Goal: Complete application form

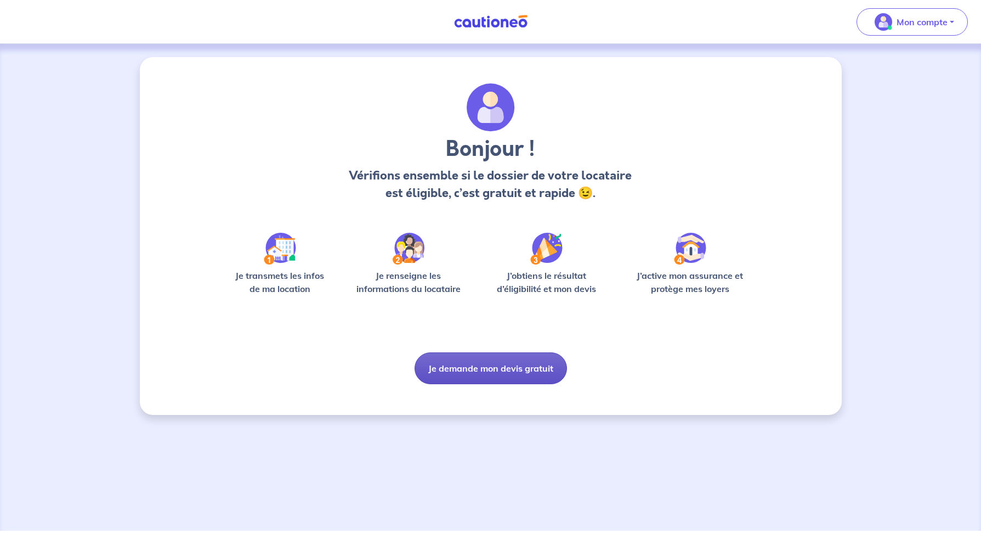
click at [495, 372] on button "Je demande mon devis gratuit" at bounding box center [491, 368] width 152 height 32
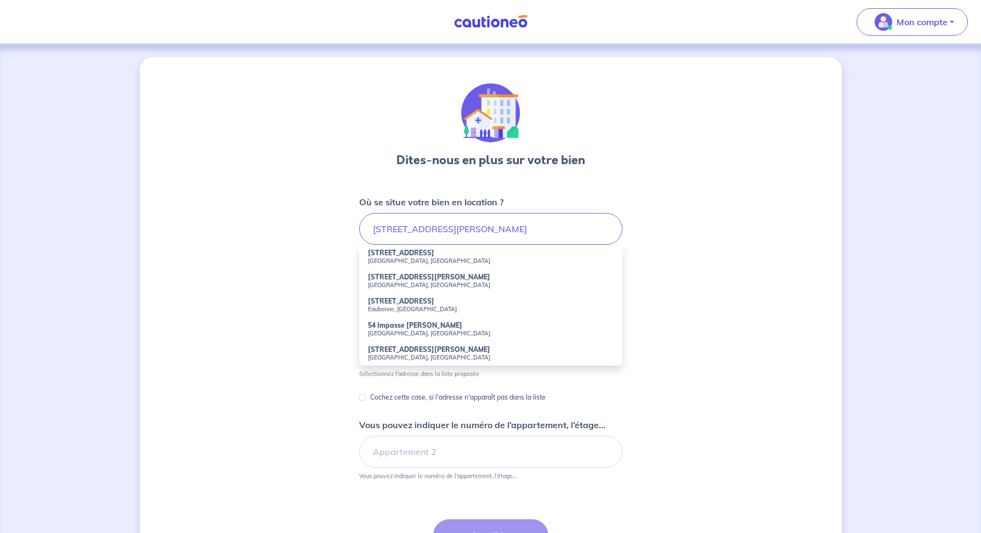
click at [424, 262] on small "[GEOGRAPHIC_DATA], [GEOGRAPHIC_DATA]" at bounding box center [491, 261] width 246 height 8
type input "[STREET_ADDRESS]"
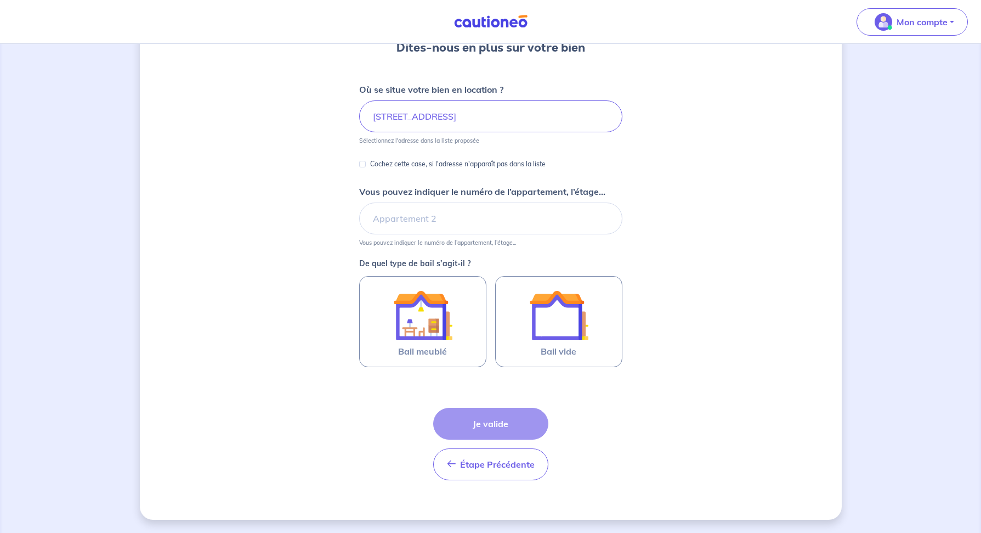
scroll to position [112, 0]
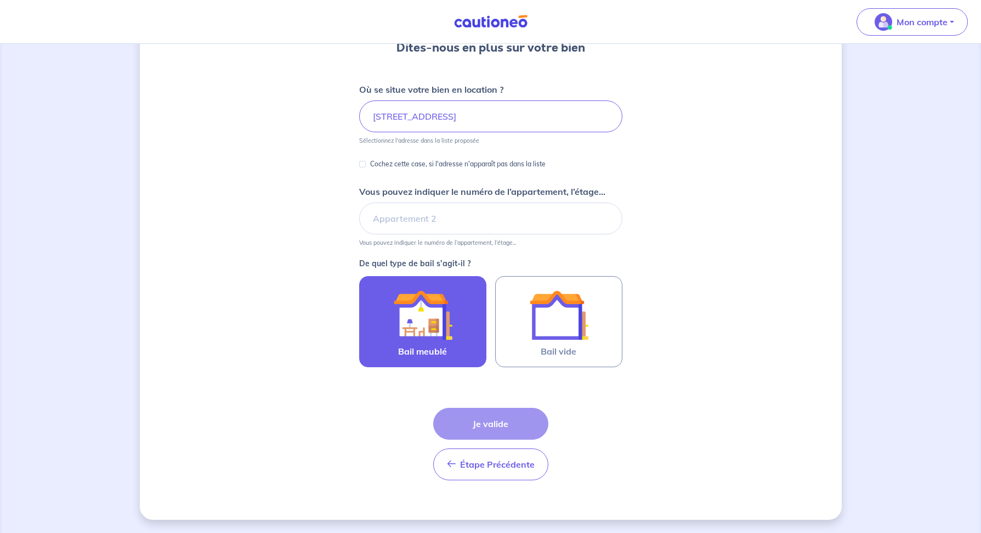
click at [439, 327] on img at bounding box center [422, 314] width 59 height 59
click at [0, 0] on input "Bail meublé" at bounding box center [0, 0] width 0 height 0
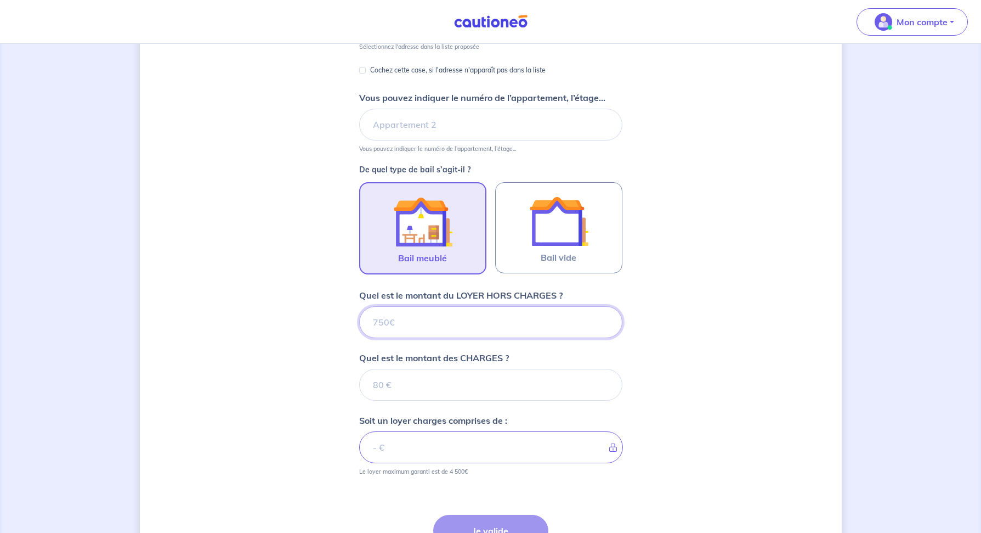
scroll to position [313, 0]
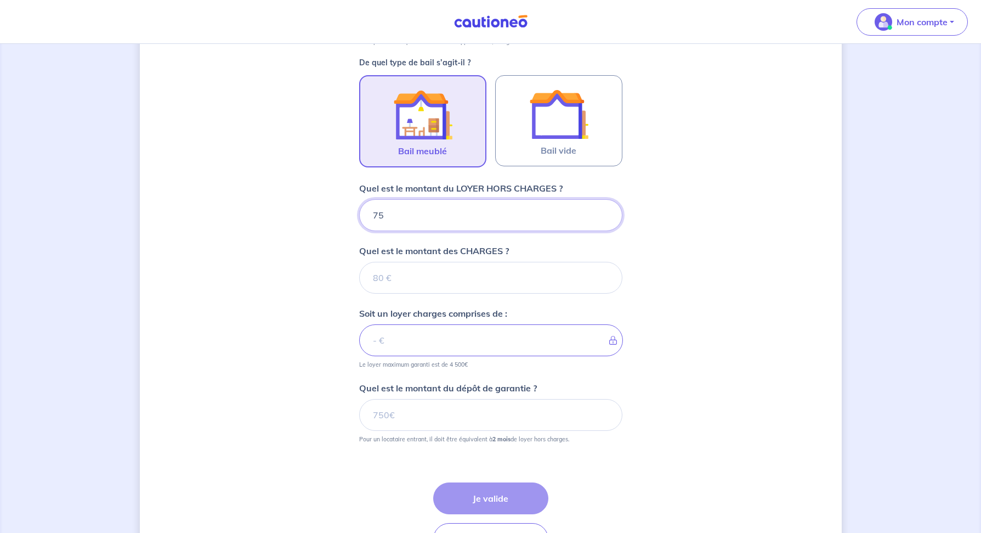
type input "750"
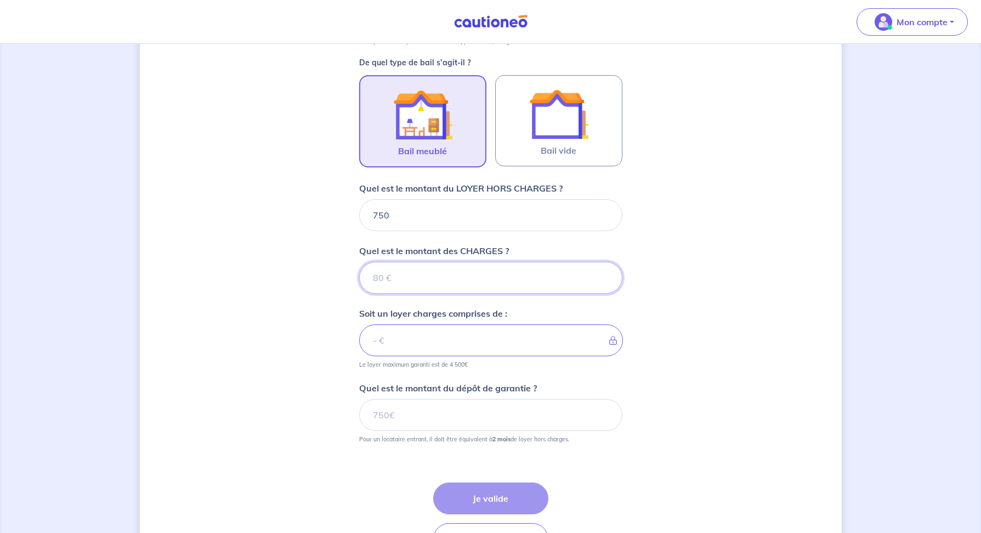
click at [479, 285] on input "Quel est le montant des CHARGES ?" at bounding box center [490, 278] width 263 height 32
type input "50"
type input "800"
type input "50"
click at [503, 418] on input "Quel est le montant du dépôt de garantie ?" at bounding box center [490, 415] width 263 height 32
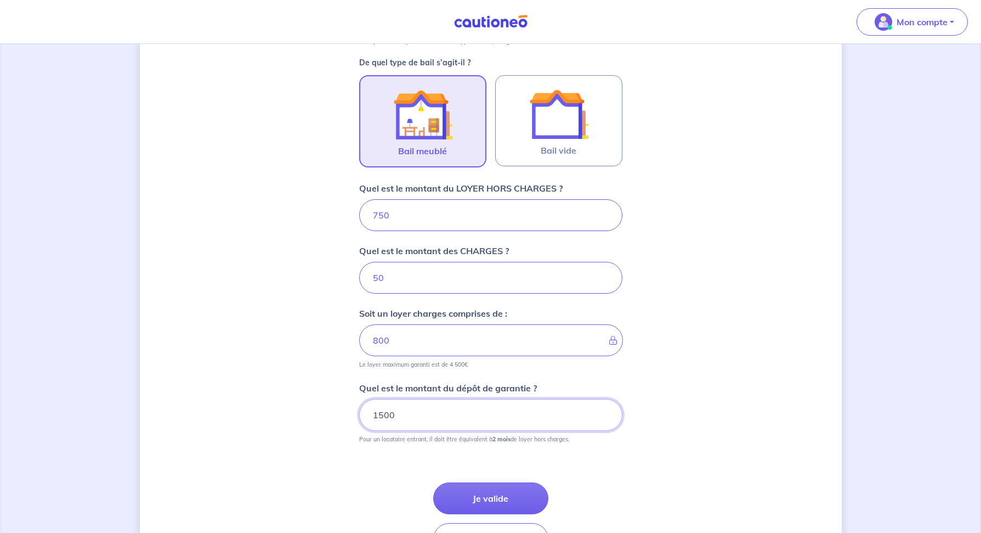
type input "1500"
click at [711, 452] on div "Dites-nous en plus sur votre bien Où se situe votre bien en location ? [STREET_…" at bounding box center [491, 169] width 702 height 850
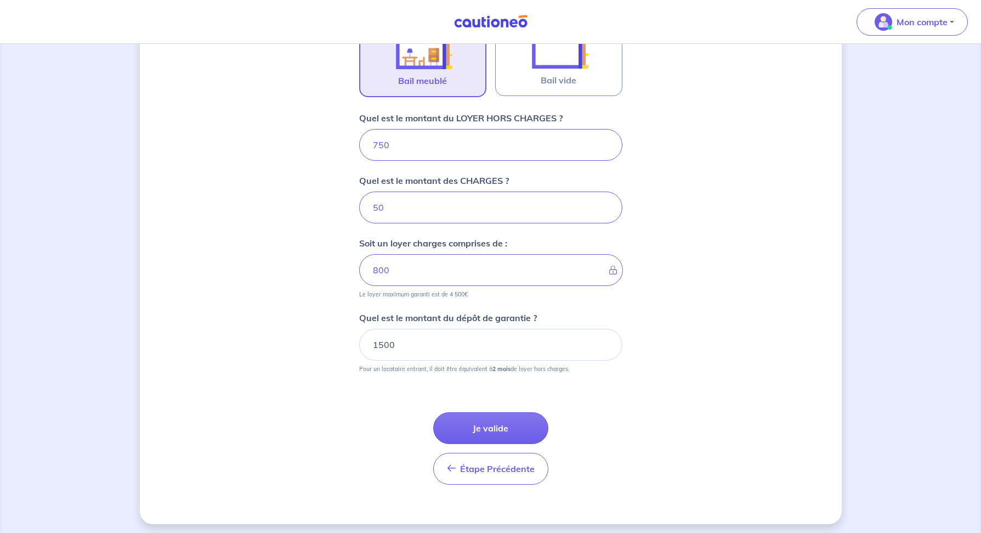
scroll to position [388, 0]
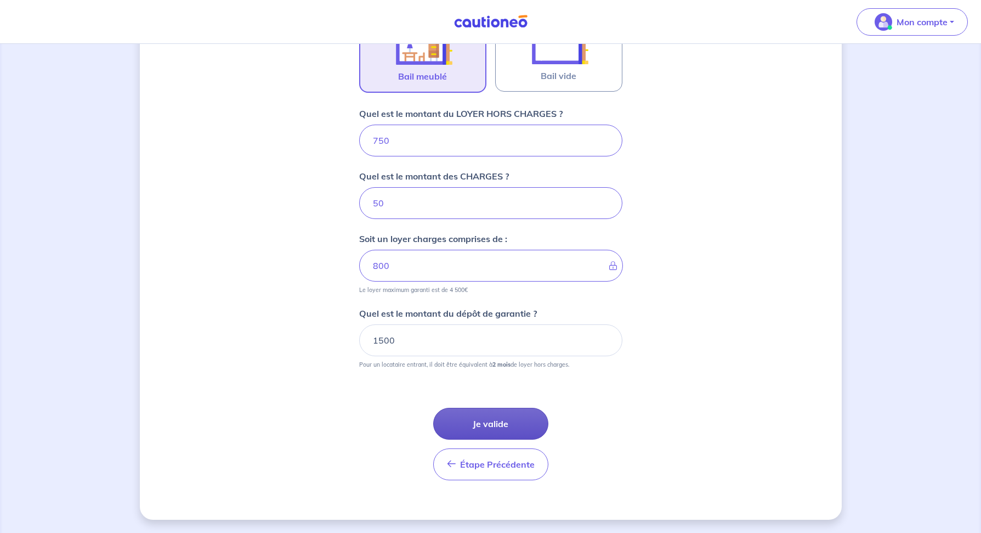
click at [500, 427] on button "Je valide" at bounding box center [490, 423] width 115 height 32
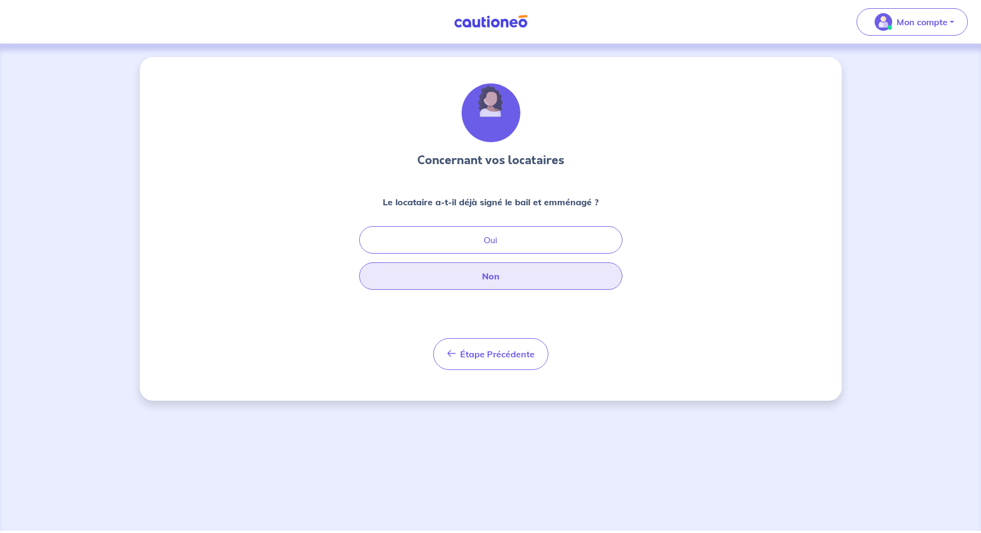
click at [507, 278] on button "Non" at bounding box center [490, 275] width 263 height 27
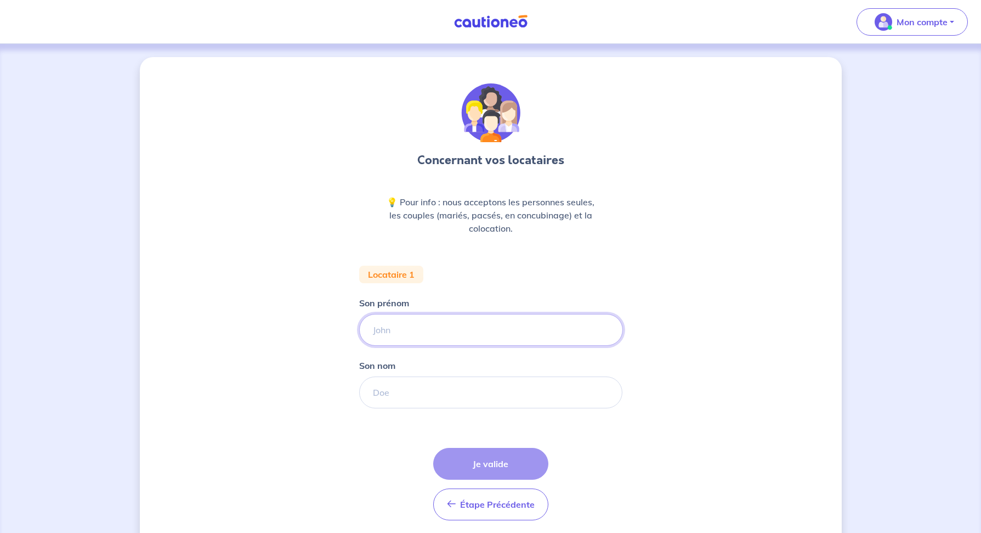
click at [440, 333] on input "Son prénom" at bounding box center [491, 330] width 264 height 32
paste input "[PERSON_NAME]"
type input "[PERSON_NAME]"
paste input "BAHLOULI"
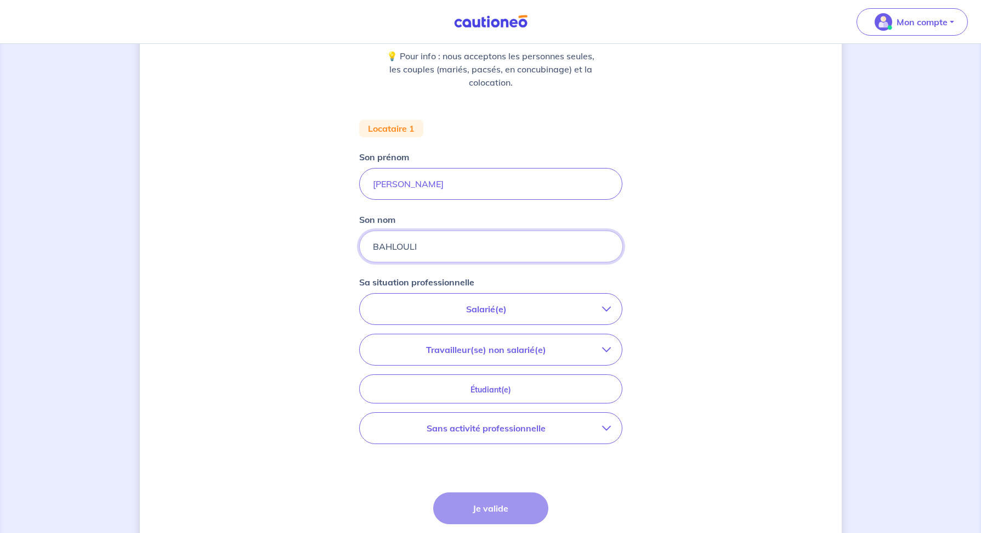
scroll to position [146, 0]
type input "BAHLOULI"
click at [607, 346] on icon "button" at bounding box center [606, 348] width 9 height 9
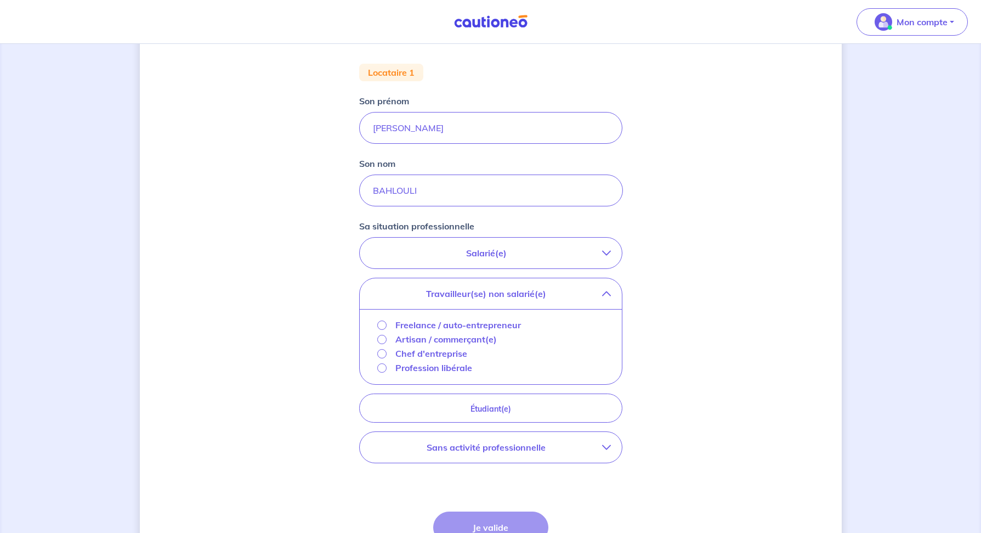
scroll to position [203, 0]
click at [382, 324] on input "Freelance / auto-entrepreneur" at bounding box center [381, 323] width 9 height 9
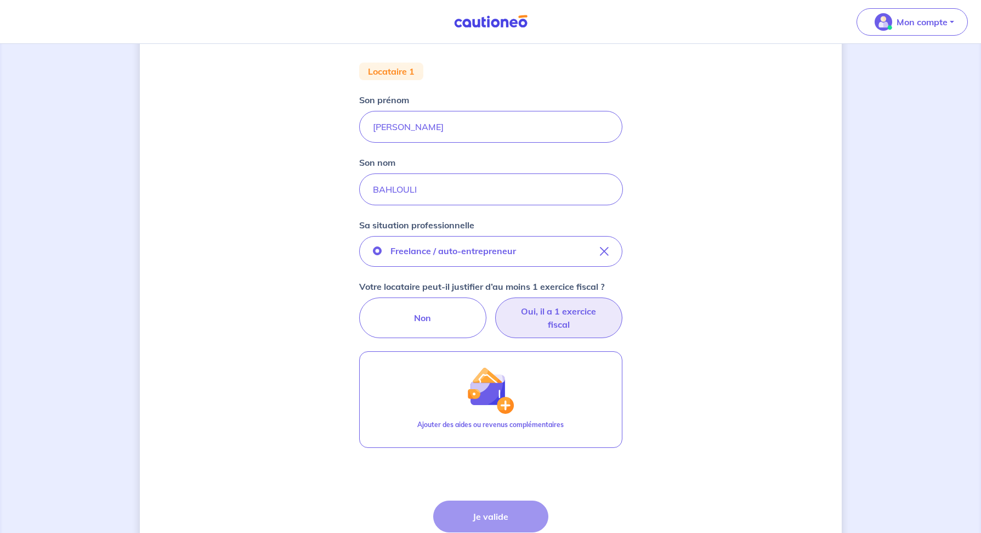
click at [572, 330] on label "Oui, il a 1 exercice fiscal" at bounding box center [558, 317] width 127 height 41
click at [494, 304] on input "Oui, il a 1 exercice fiscal" at bounding box center [490, 300] width 7 height 7
radio input "true"
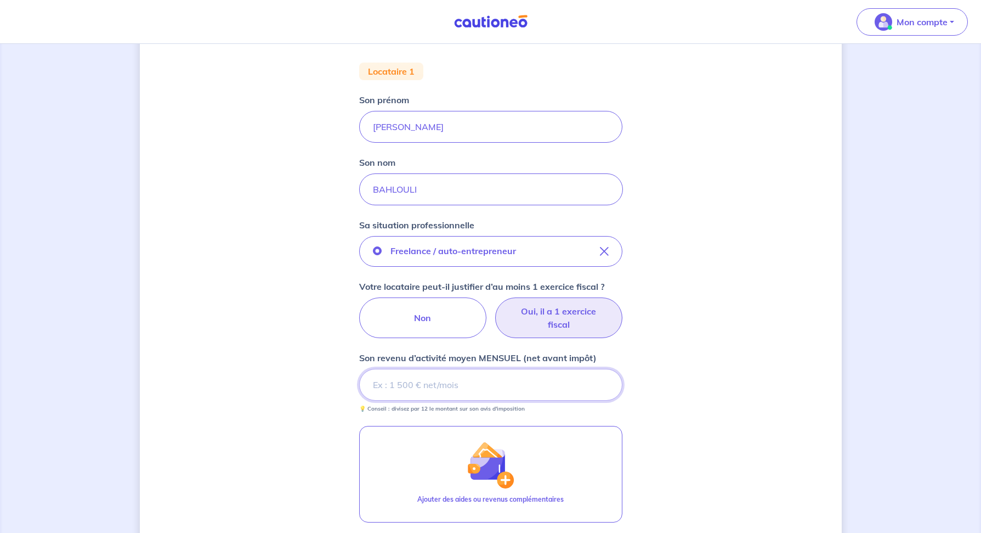
click at [466, 389] on input "Son revenu d’activité moyen MENSUEL (net avant impôt)" at bounding box center [490, 385] width 263 height 32
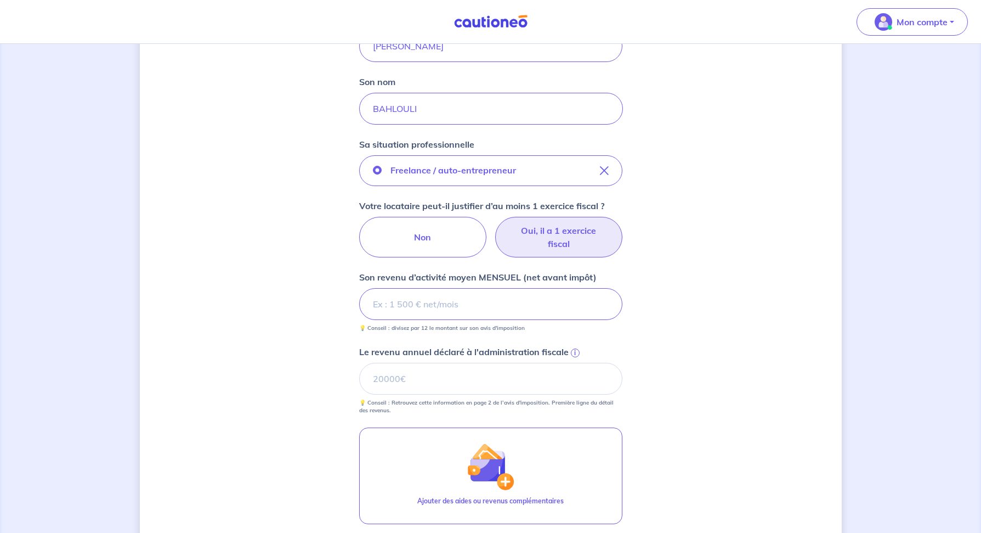
scroll to position [298, 0]
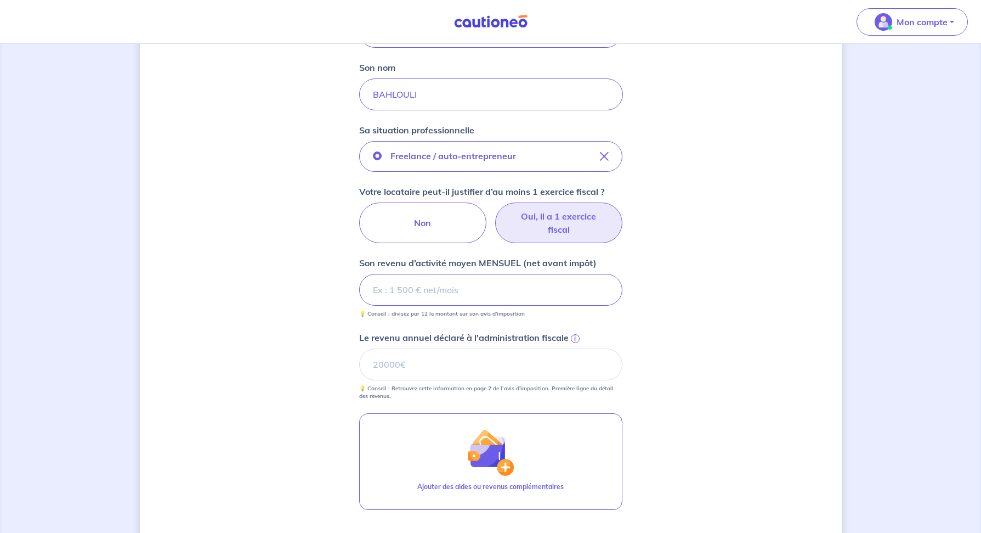
type input "1"
click at [463, 364] on input "Le revenu annuel déclaré à l'administration fiscale i" at bounding box center [490, 364] width 263 height 32
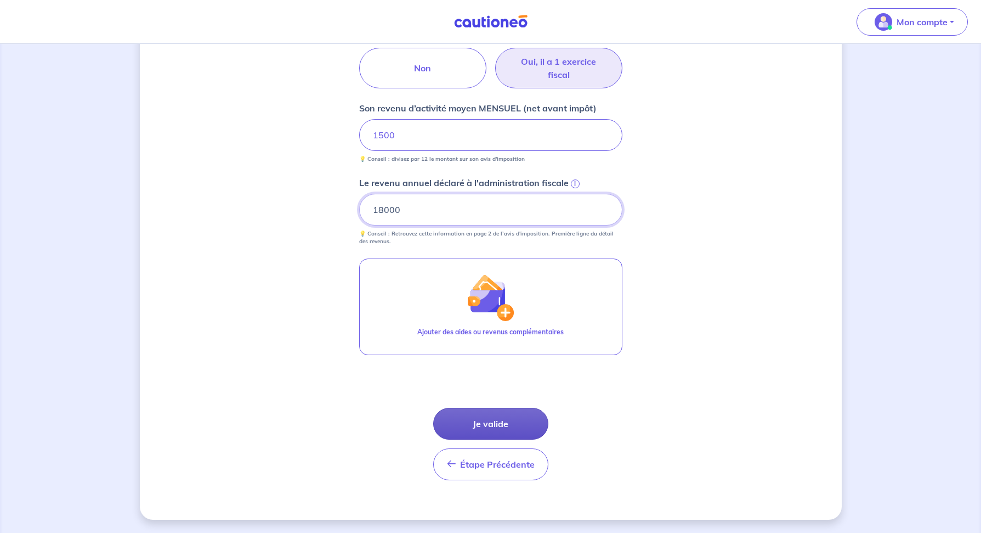
type input "18000"
click at [478, 422] on button "Je valide" at bounding box center [490, 423] width 115 height 32
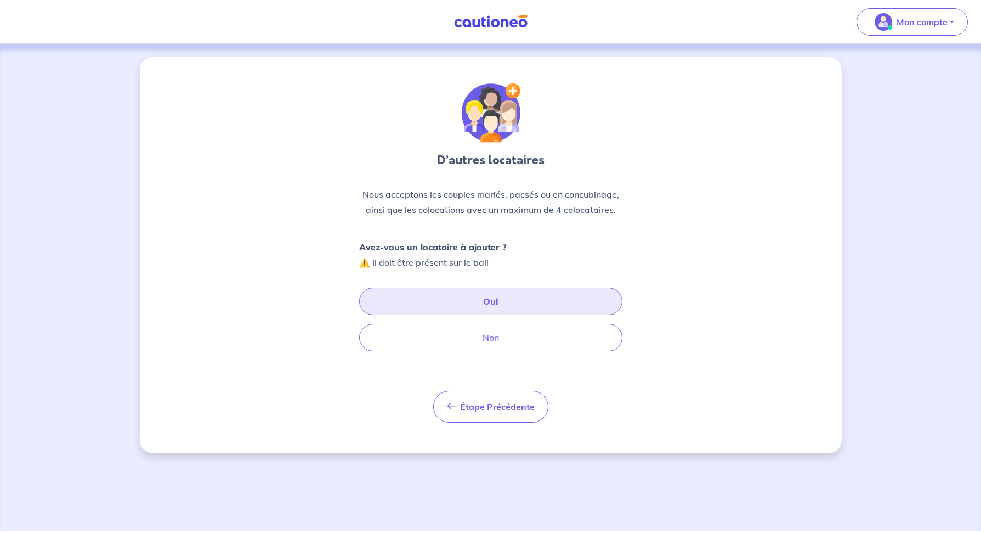
click at [501, 310] on button "Oui" at bounding box center [490, 300] width 263 height 27
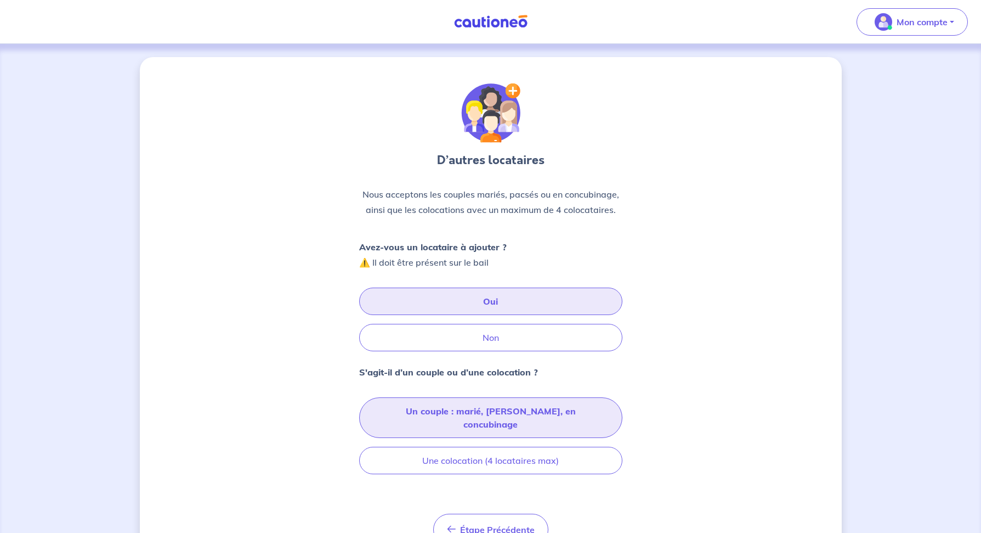
click at [554, 409] on button "Un couple : marié, [PERSON_NAME], en concubinage" at bounding box center [490, 417] width 263 height 41
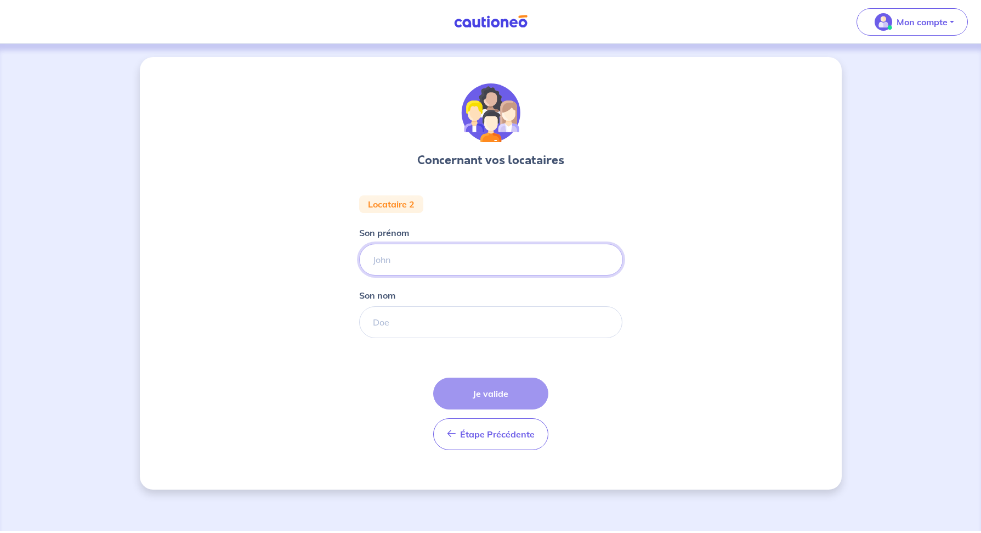
click at [438, 255] on input "Son prénom" at bounding box center [491, 260] width 264 height 32
paste input "[PERSON_NAME]"
type input "[PERSON_NAME]"
paste input "GIRODET"
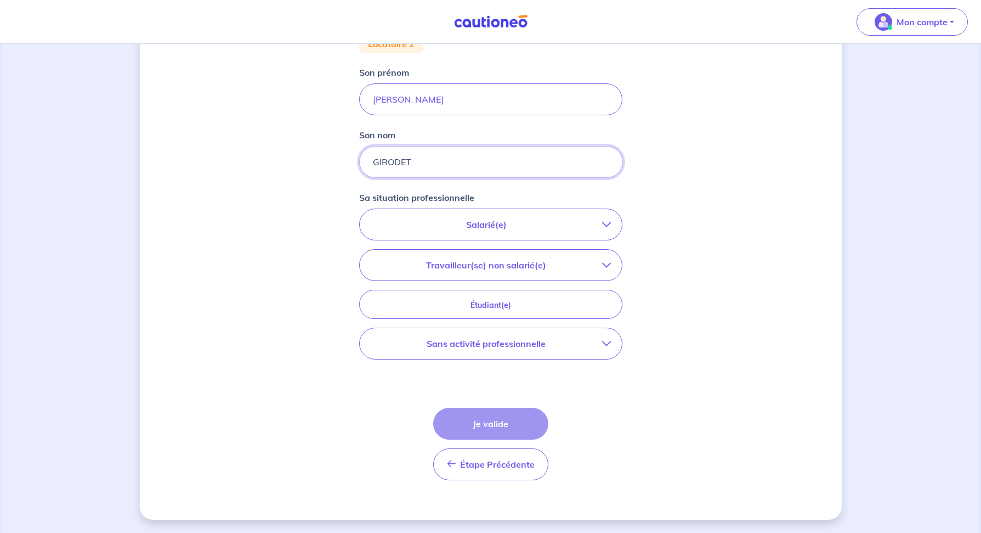
scroll to position [159, 0]
type input "GIRODET"
click at [606, 340] on icon "button" at bounding box center [606, 344] width 9 height 9
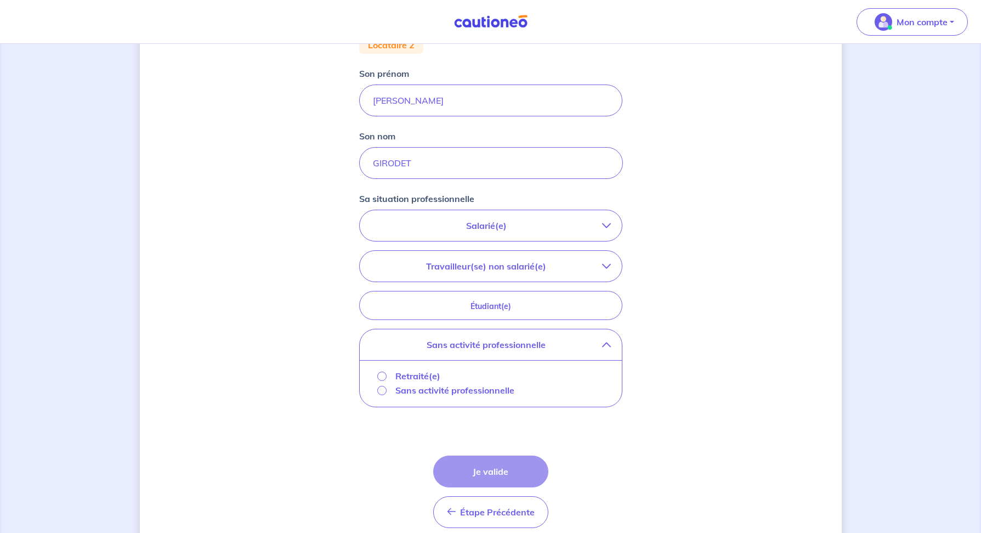
click at [418, 391] on p "Sans activité professionnelle" at bounding box center [454, 389] width 119 height 13
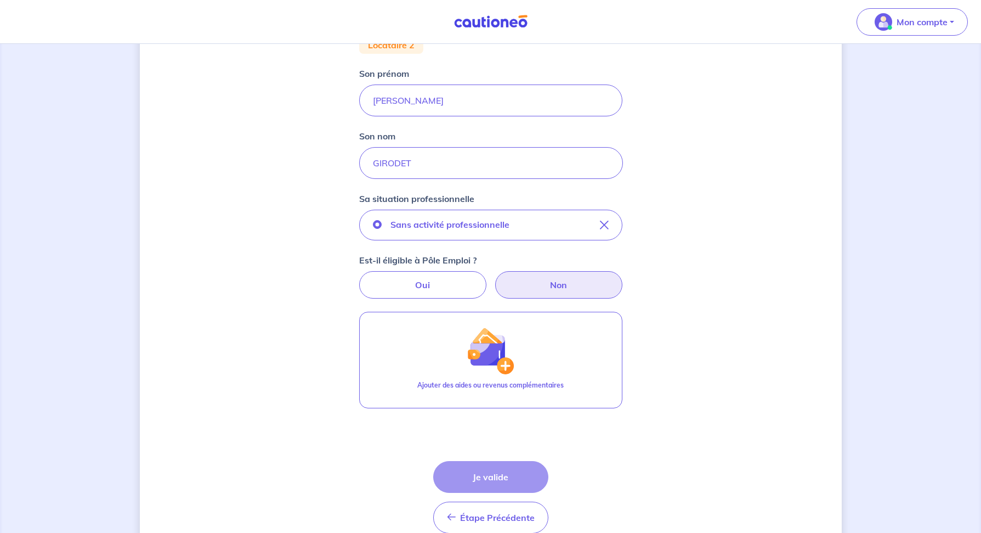
click at [536, 290] on label "Non" at bounding box center [558, 284] width 127 height 27
click at [494, 278] on input "Non" at bounding box center [490, 274] width 7 height 7
radio input "true"
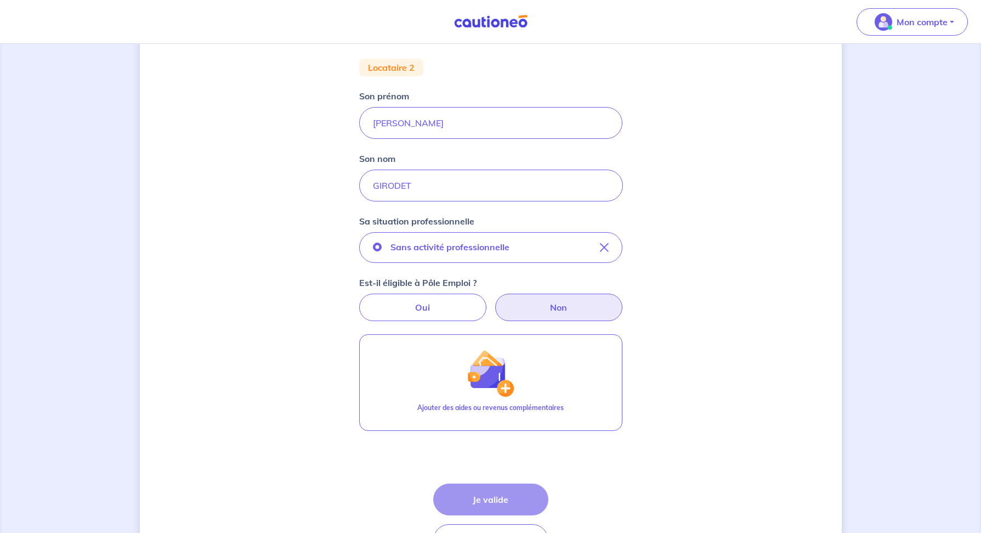
scroll to position [212, 0]
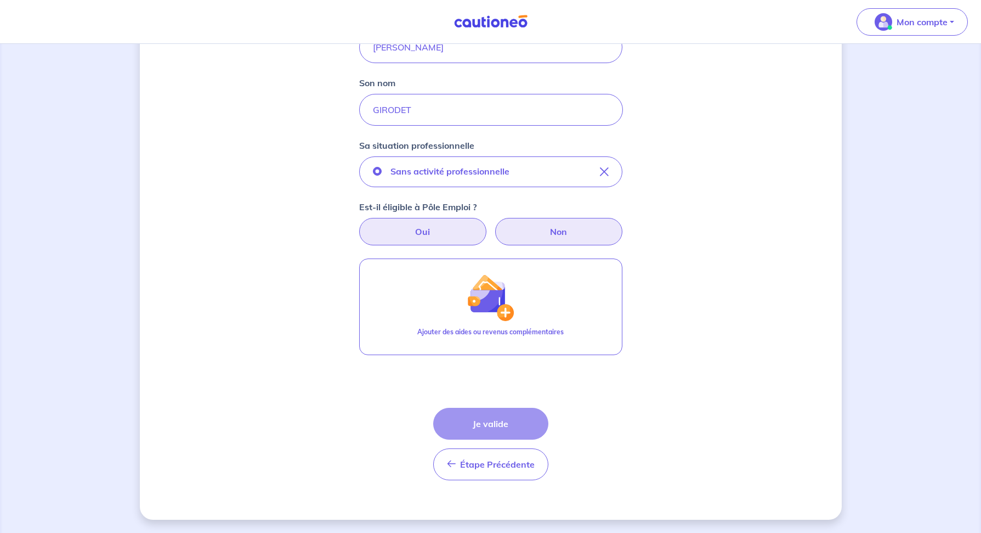
click at [436, 233] on label "Oui" at bounding box center [422, 231] width 127 height 27
click at [487, 225] on input "Oui" at bounding box center [490, 221] width 7 height 7
radio input "true"
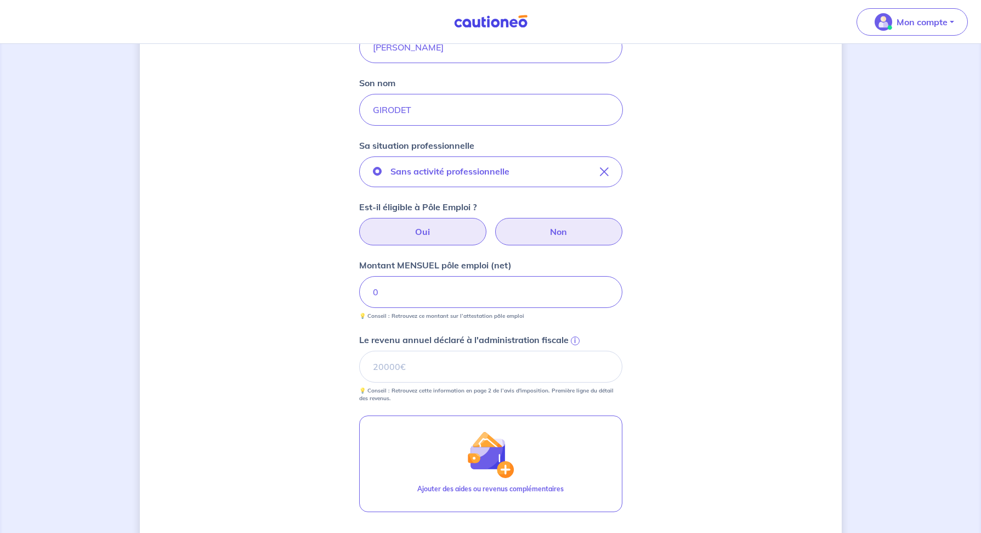
click at [543, 227] on label "Non" at bounding box center [558, 231] width 127 height 27
click at [494, 225] on input "Non" at bounding box center [490, 221] width 7 height 7
radio input "true"
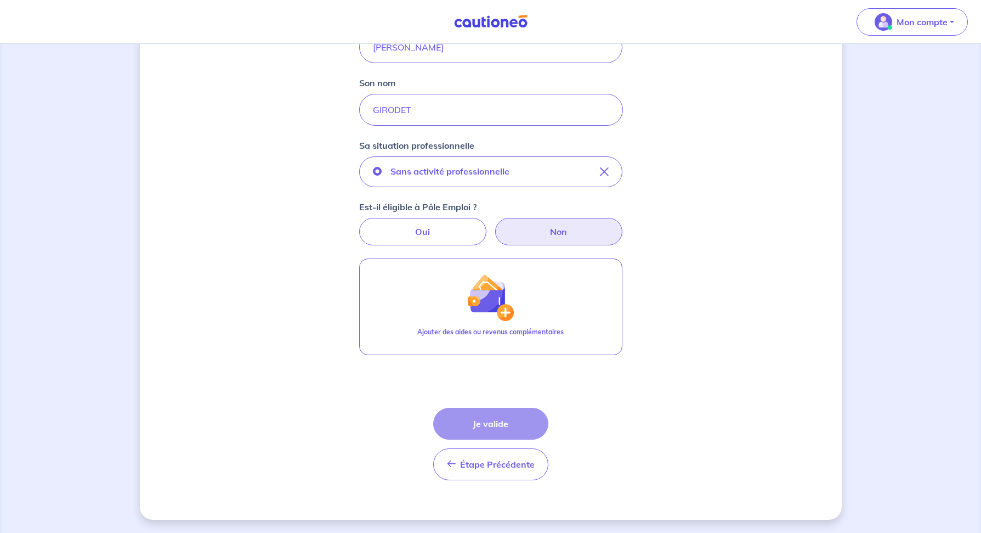
click at [496, 428] on div "Étape Précédente Précédent Je valide Je valide" at bounding box center [490, 443] width 115 height 72
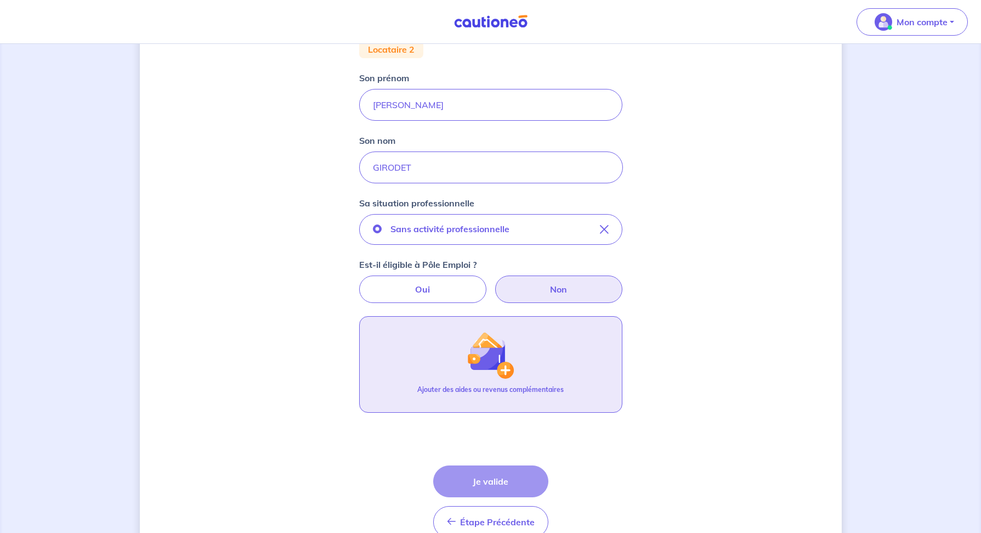
scroll to position [128, 0]
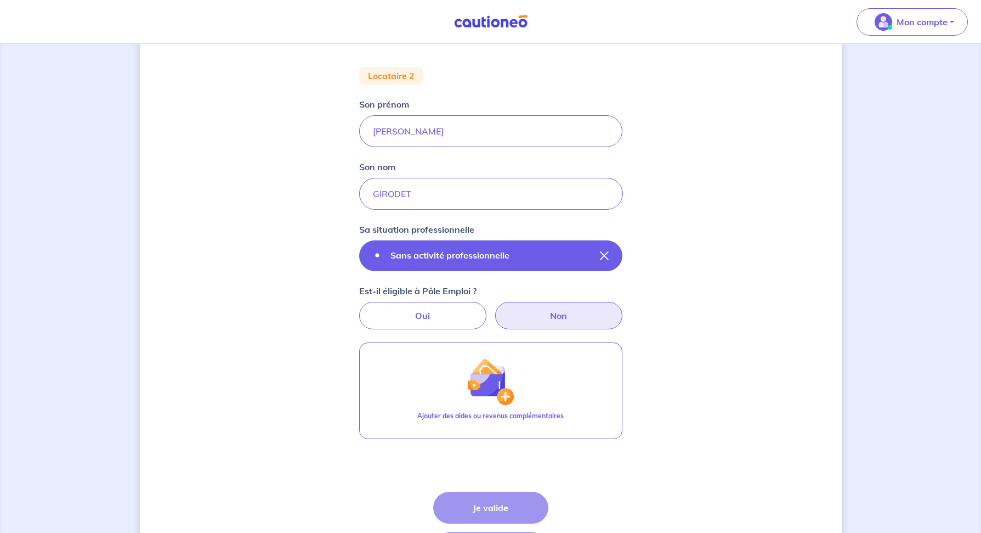
click at [603, 256] on icon "button" at bounding box center [604, 255] width 9 height 9
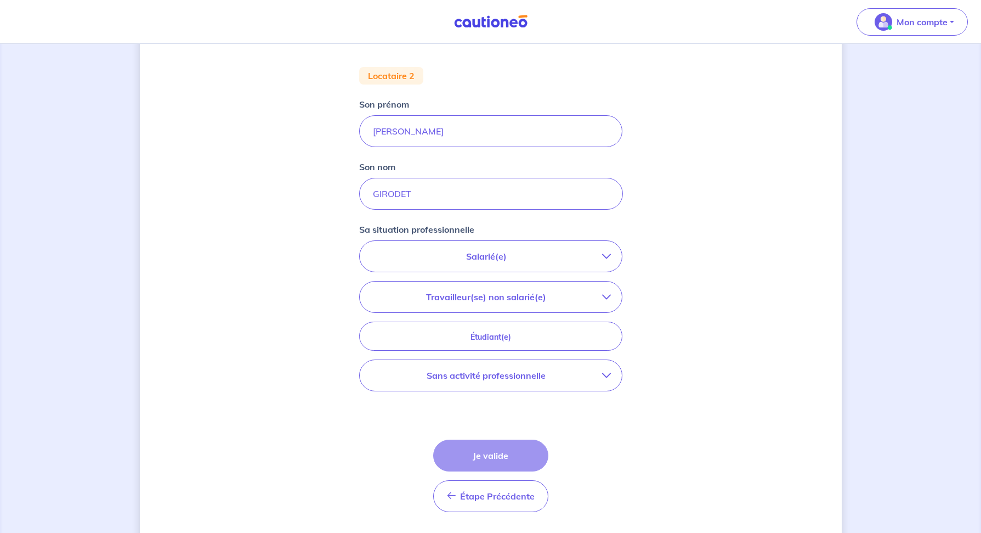
click at [605, 292] on icon "button" at bounding box center [606, 296] width 9 height 9
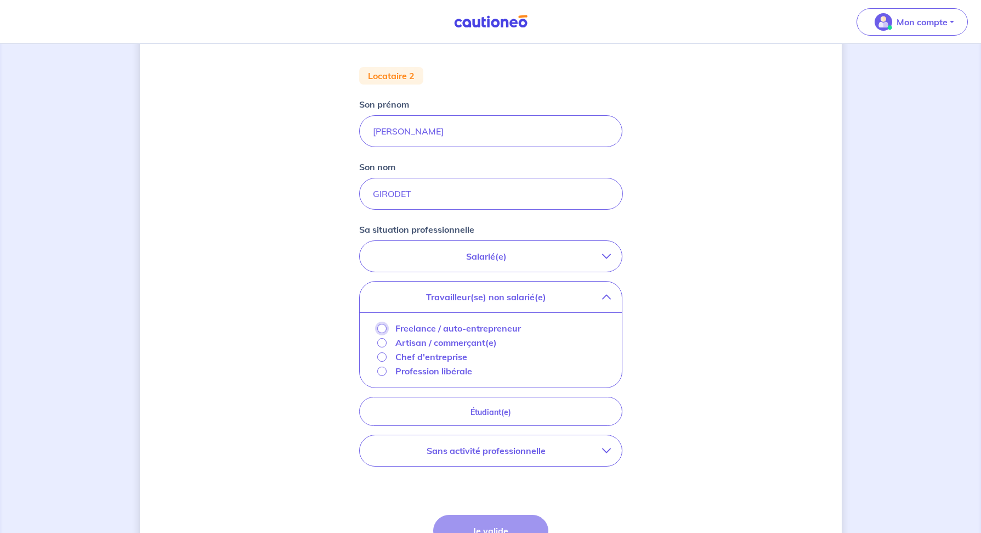
click at [380, 326] on input "Freelance / auto-entrepreneur" at bounding box center [381, 328] width 9 height 9
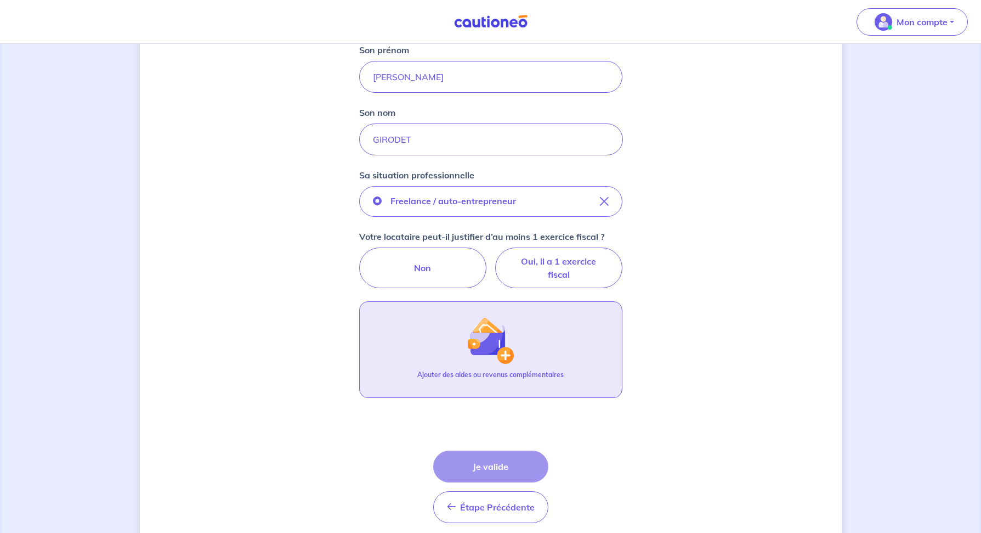
scroll to position [182, 0]
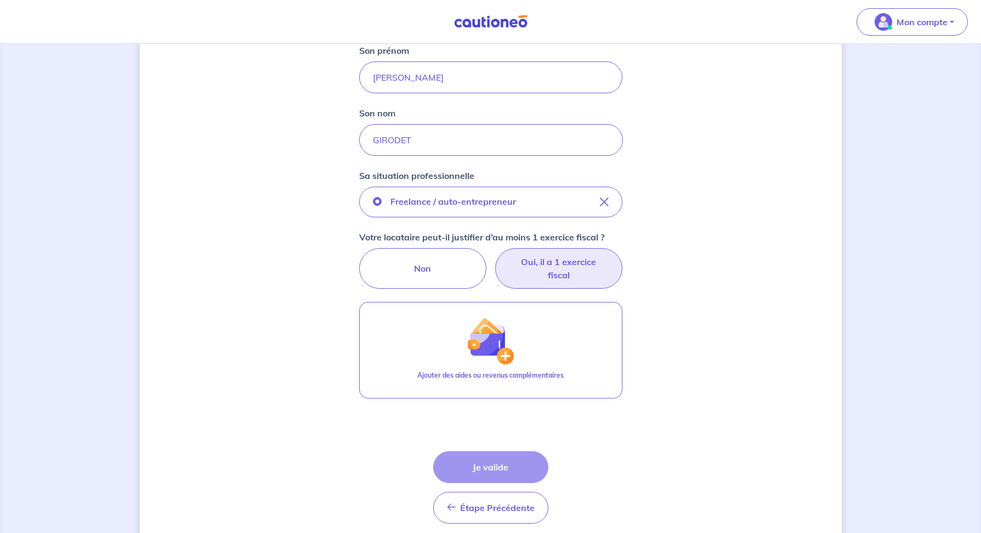
click at [539, 262] on label "Oui, il a 1 exercice fiscal" at bounding box center [558, 268] width 127 height 41
click at [494, 255] on input "Oui, il a 1 exercice fiscal" at bounding box center [490, 251] width 7 height 7
radio input "true"
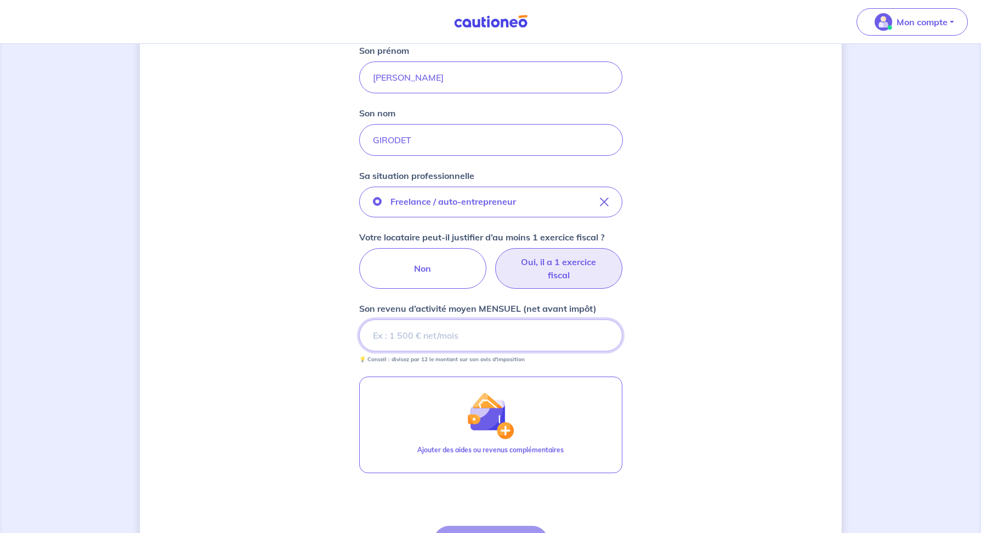
click at [428, 331] on input "Son revenu d’activité moyen MENSUEL (net avant impôt)" at bounding box center [490, 335] width 263 height 32
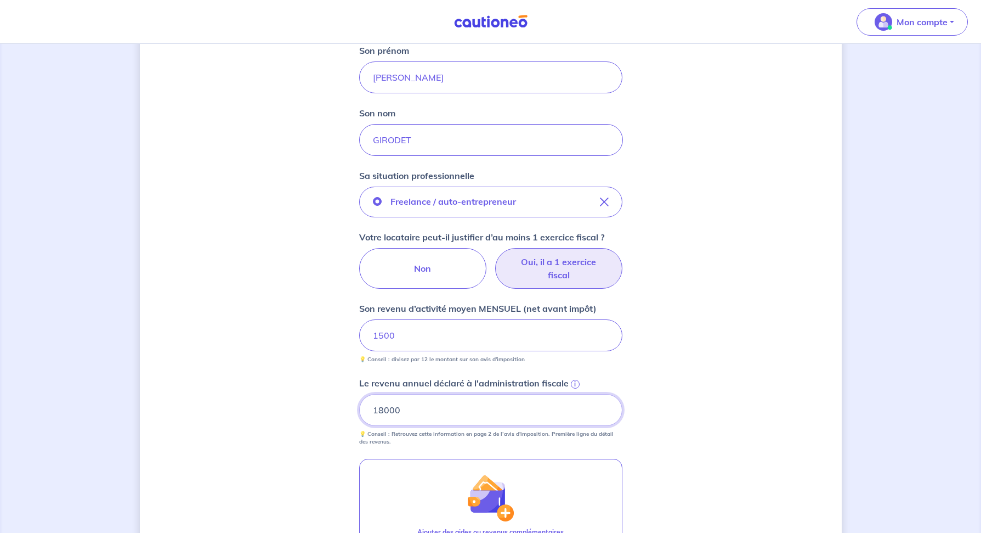
type input "18000"
click at [712, 322] on div "Concernant vos locataires Locataire 2 Son prénom [PERSON_NAME] nom GIRODET Sa s…" at bounding box center [491, 297] width 702 height 845
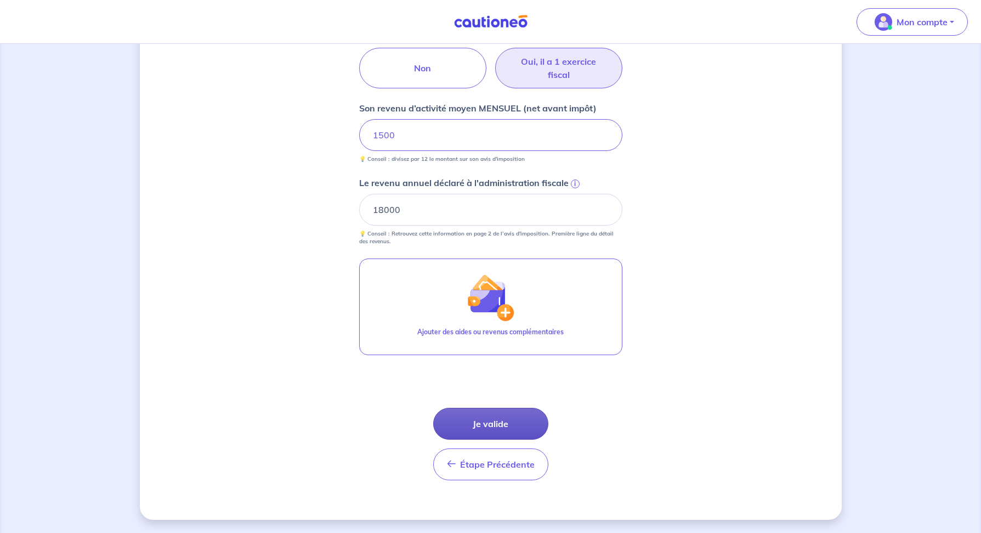
click at [486, 427] on button "Je valide" at bounding box center [490, 423] width 115 height 32
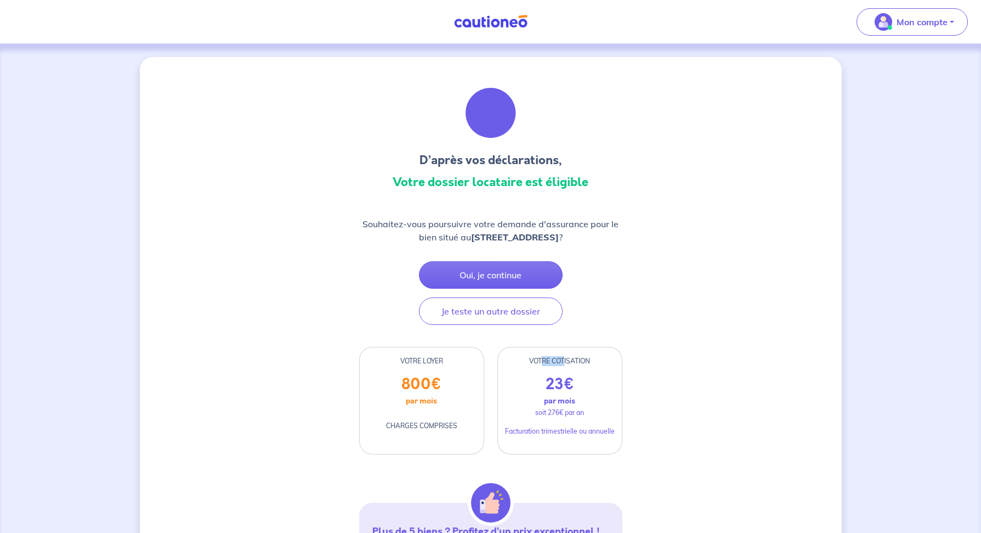
drag, startPoint x: 544, startPoint y: 361, endPoint x: 565, endPoint y: 363, distance: 22.0
click at [565, 363] on div "VOTRE COTISATION" at bounding box center [560, 361] width 124 height 10
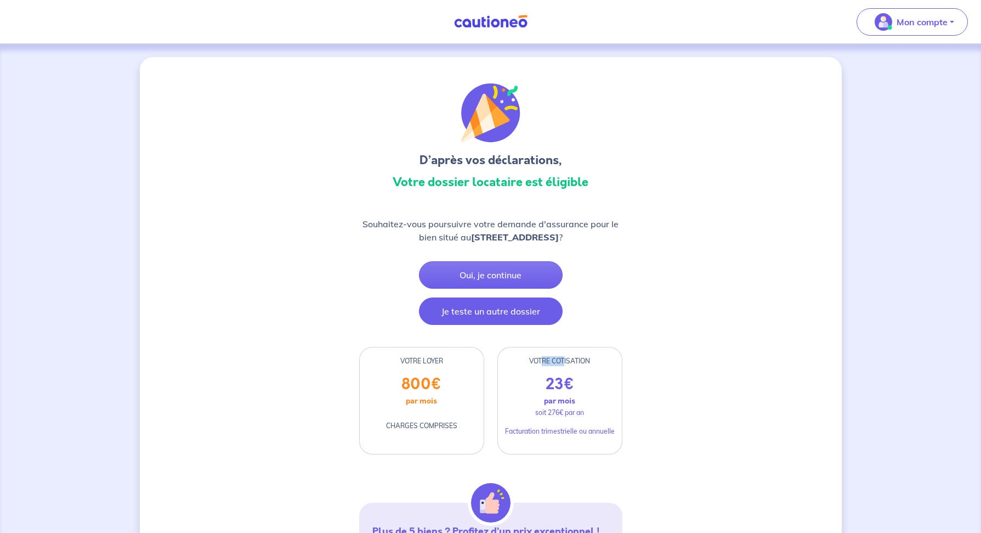
click at [490, 307] on button "Je teste un autre dossier" at bounding box center [491, 310] width 144 height 27
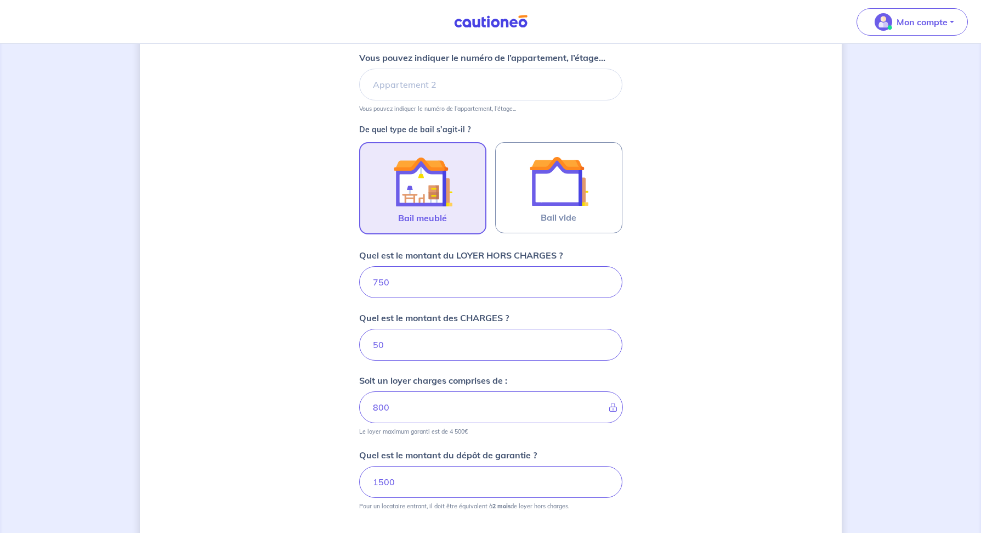
scroll to position [388, 0]
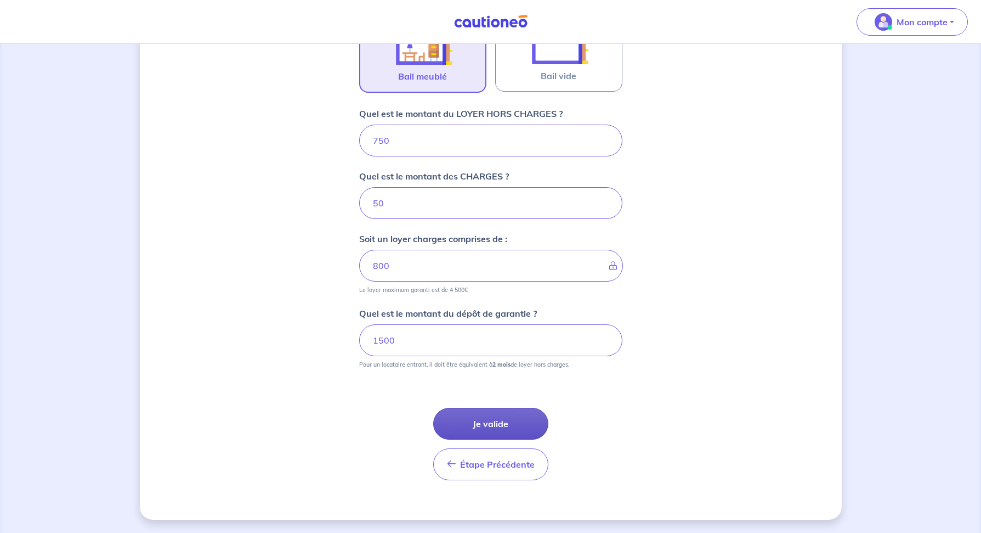
click at [476, 426] on button "Je valide" at bounding box center [490, 423] width 115 height 32
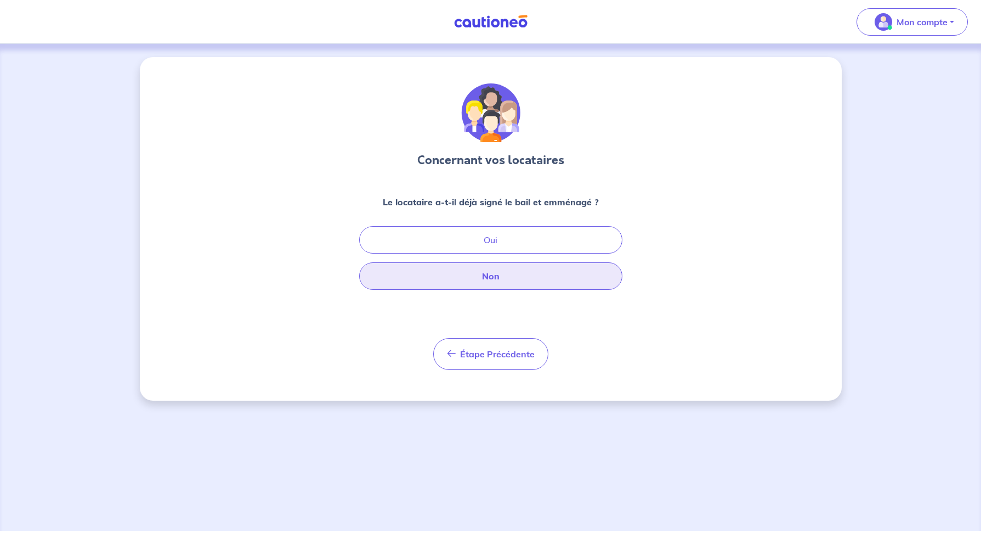
click at [497, 275] on button "Non" at bounding box center [490, 275] width 263 height 27
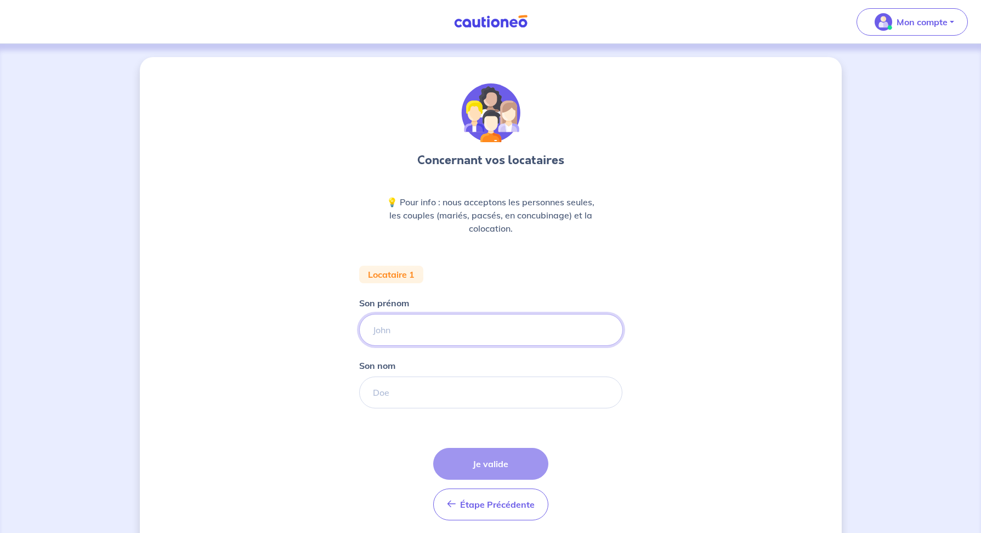
click at [431, 334] on input "Son prénom" at bounding box center [491, 330] width 264 height 32
type input "Test"
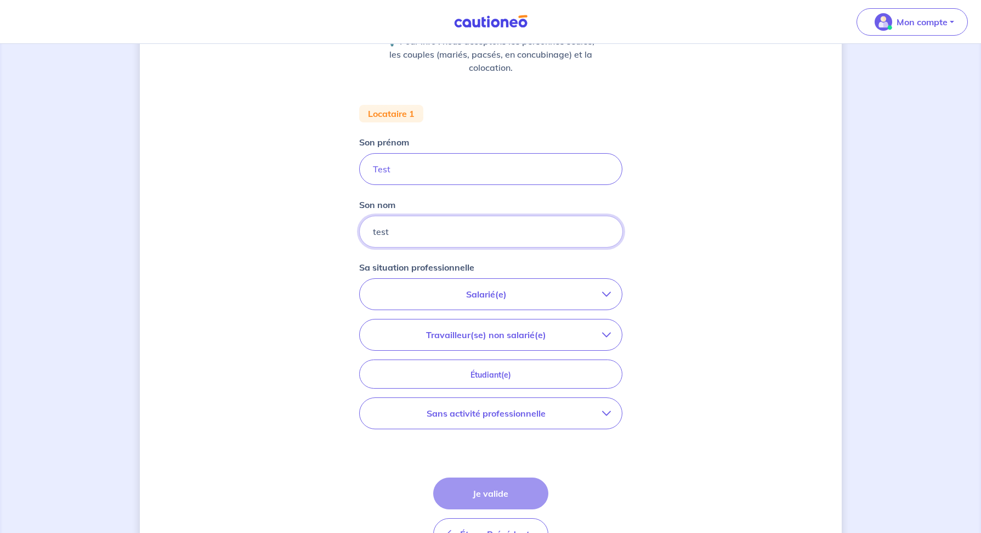
scroll to position [192, 0]
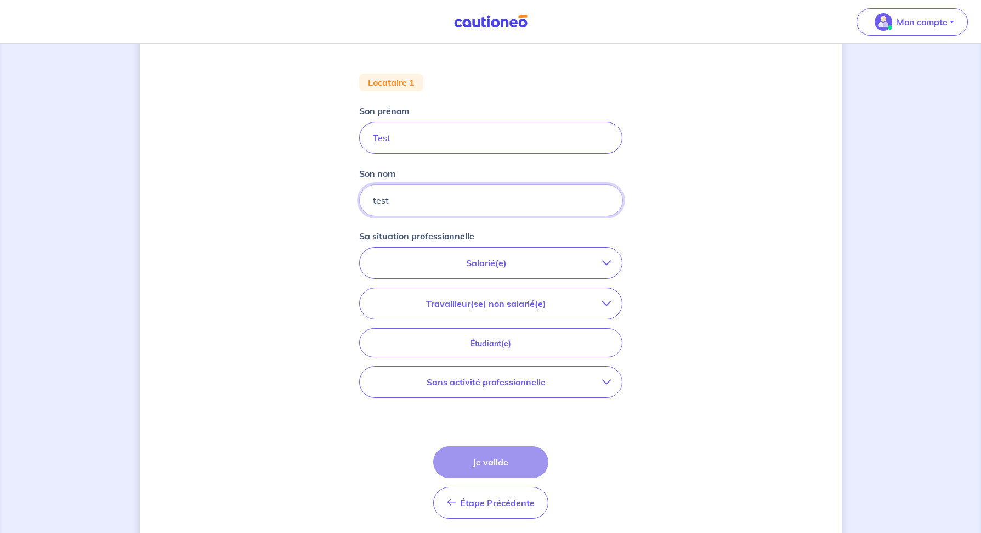
type input "test"
click at [607, 295] on button "Travailleur(se) non salarié(e)" at bounding box center [491, 303] width 262 height 31
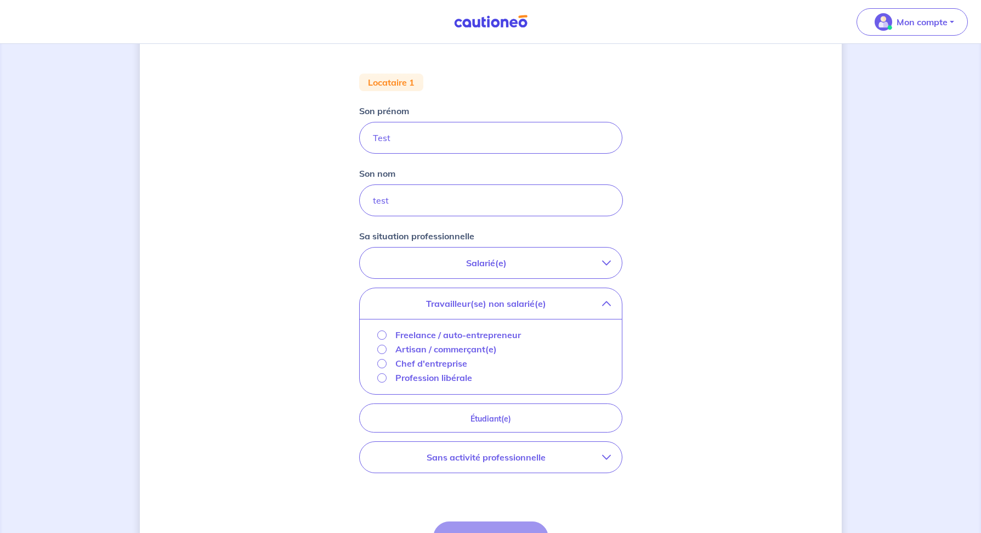
click at [603, 265] on icon "button" at bounding box center [606, 262] width 9 height 9
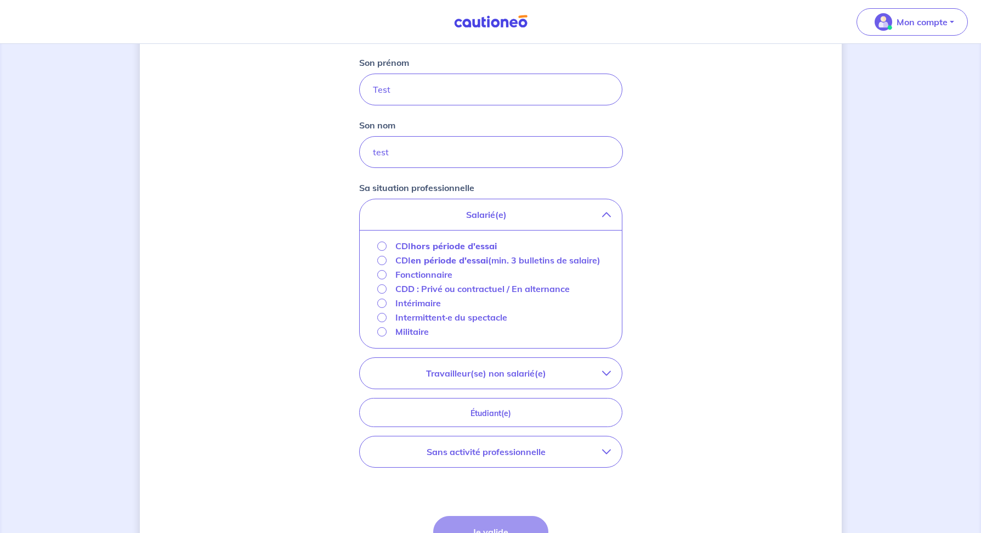
scroll to position [253, 0]
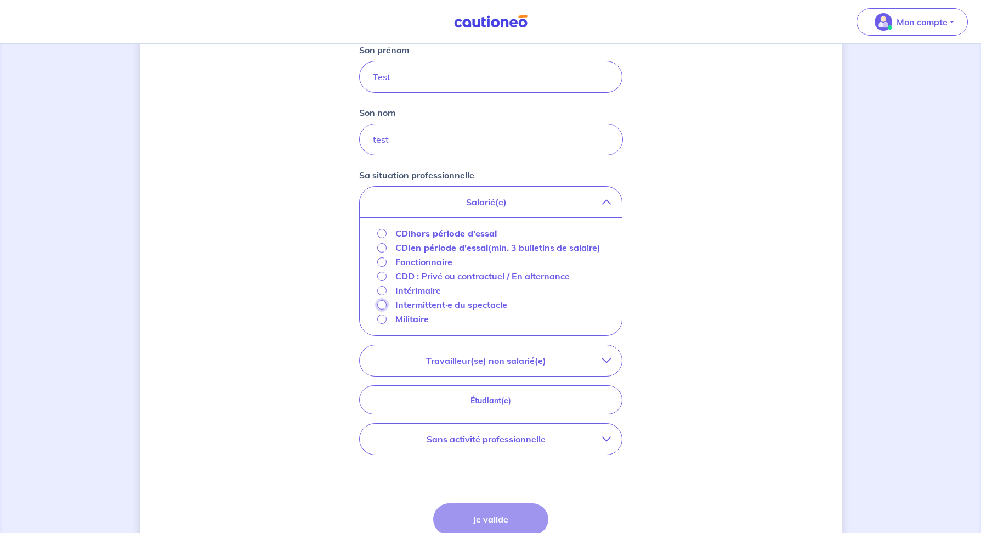
click at [381, 309] on input "Intermittent·e du spectacle" at bounding box center [381, 304] width 9 height 9
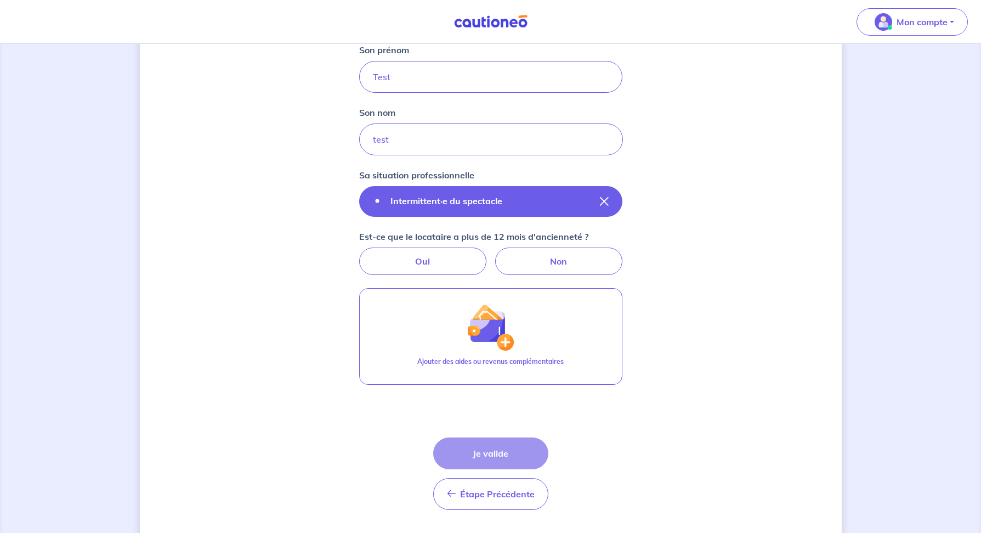
click at [604, 201] on icon "button" at bounding box center [604, 201] width 9 height 9
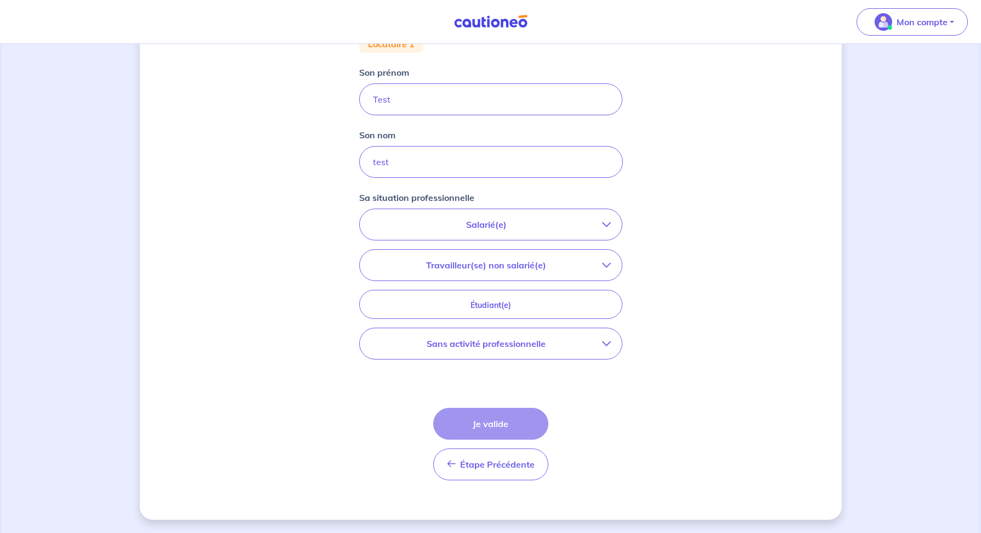
click at [518, 226] on p "Salarié(e)" at bounding box center [486, 224] width 231 height 13
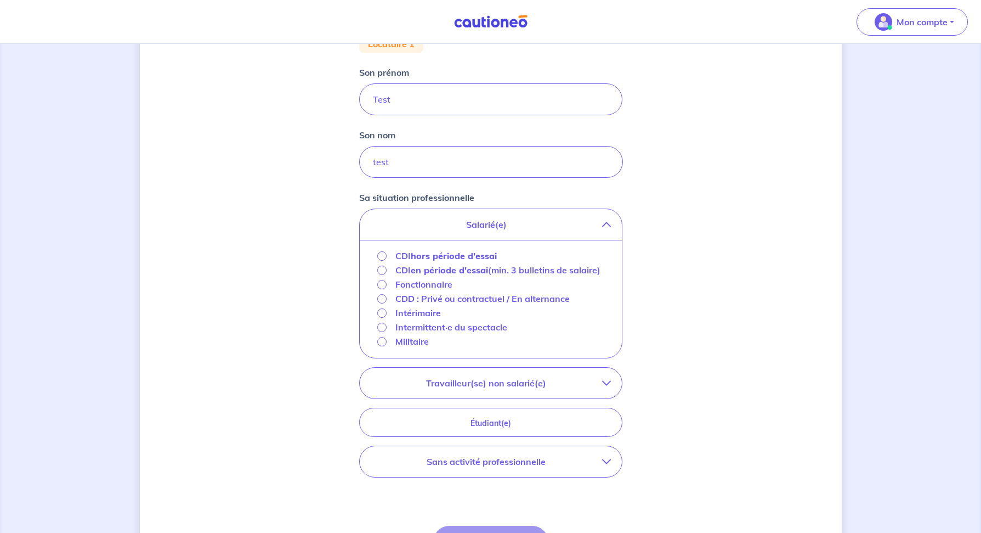
click at [544, 389] on p "Travailleur(se) non salarié(e)" at bounding box center [486, 382] width 231 height 13
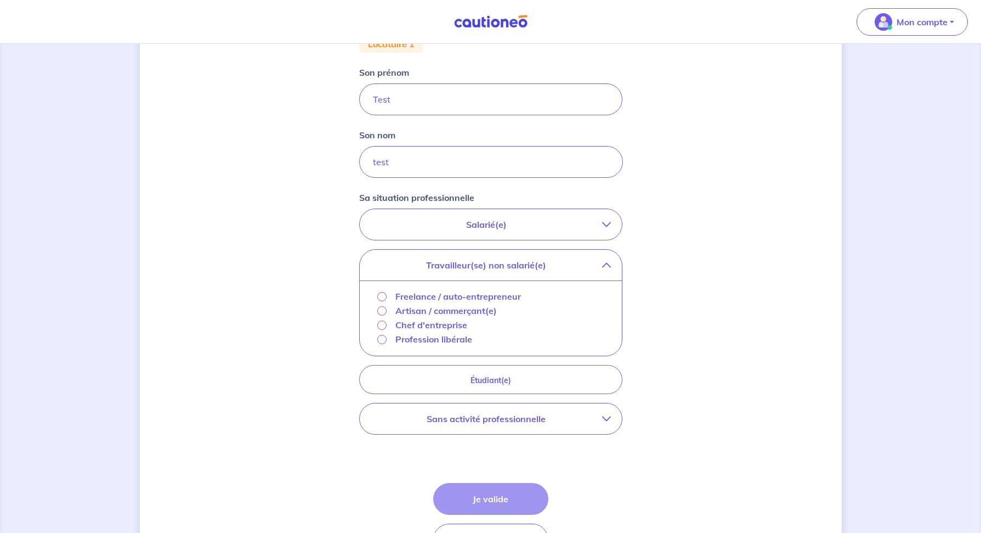
click at [608, 423] on button "Sans activité professionnelle" at bounding box center [491, 418] width 262 height 31
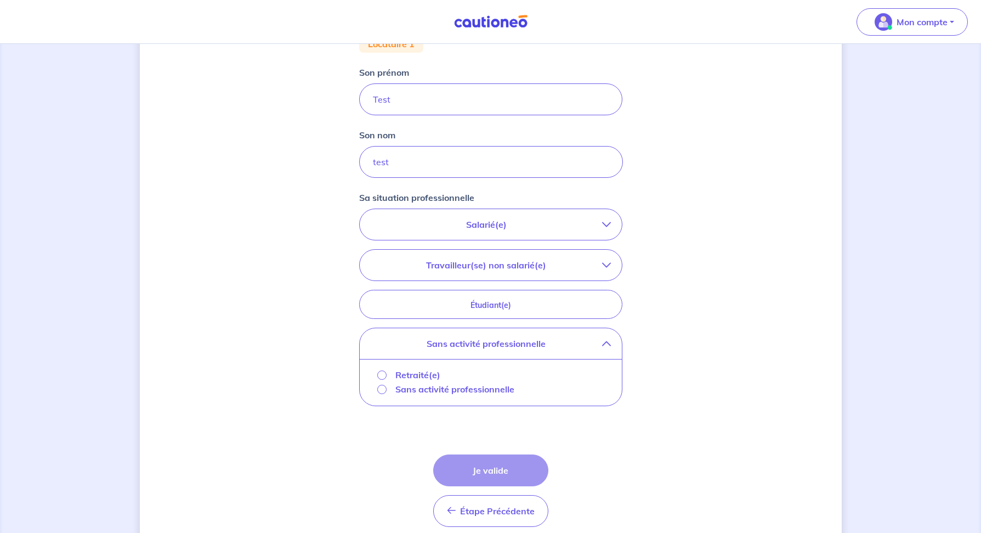
click at [490, 278] on button "Travailleur(se) non salarié(e)" at bounding box center [491, 265] width 262 height 31
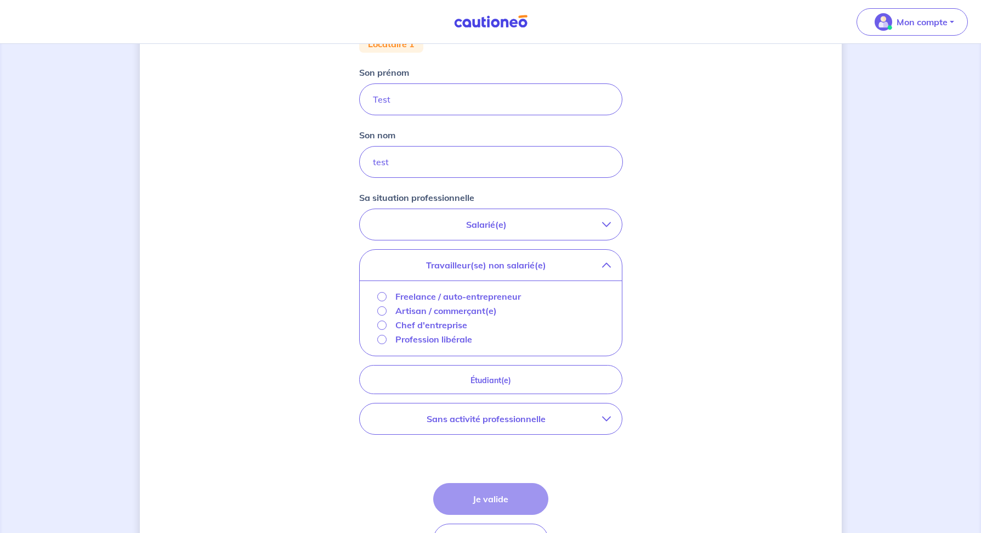
click at [477, 227] on p "Salarié(e)" at bounding box center [486, 224] width 231 height 13
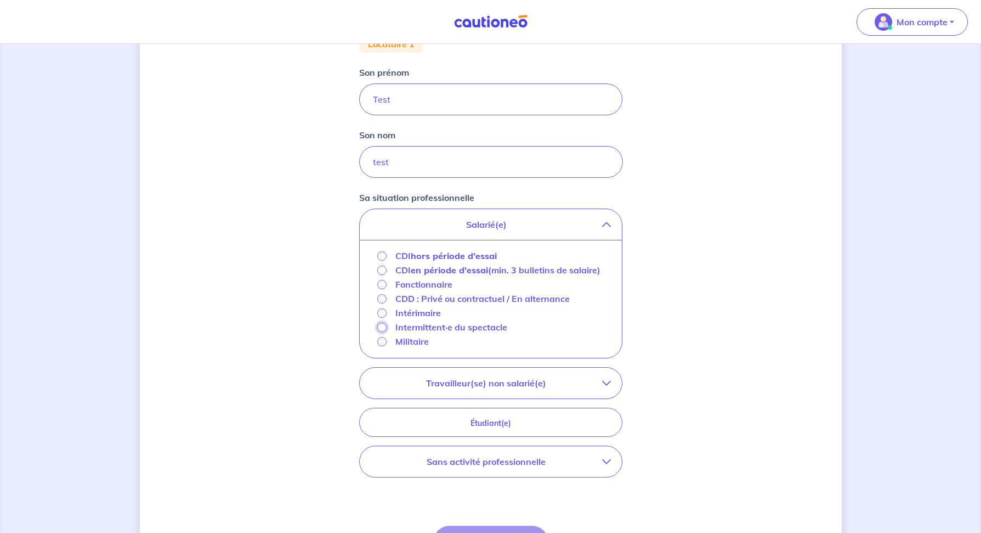
click at [380, 332] on input "Intermittent·e du spectacle" at bounding box center [381, 326] width 9 height 9
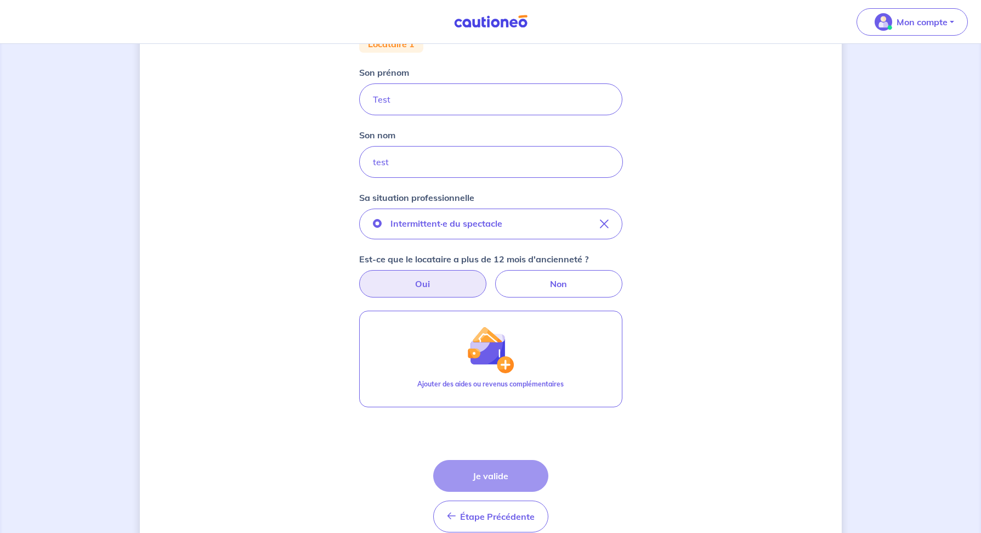
click at [455, 284] on label "Oui" at bounding box center [422, 283] width 127 height 27
click at [487, 277] on input "Oui" at bounding box center [490, 273] width 7 height 7
radio input "true"
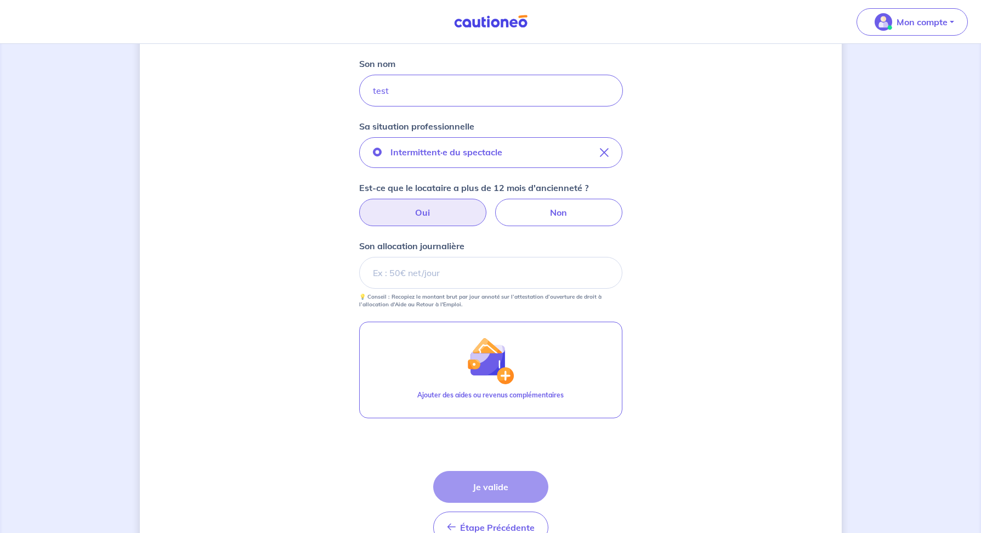
scroll to position [302, 0]
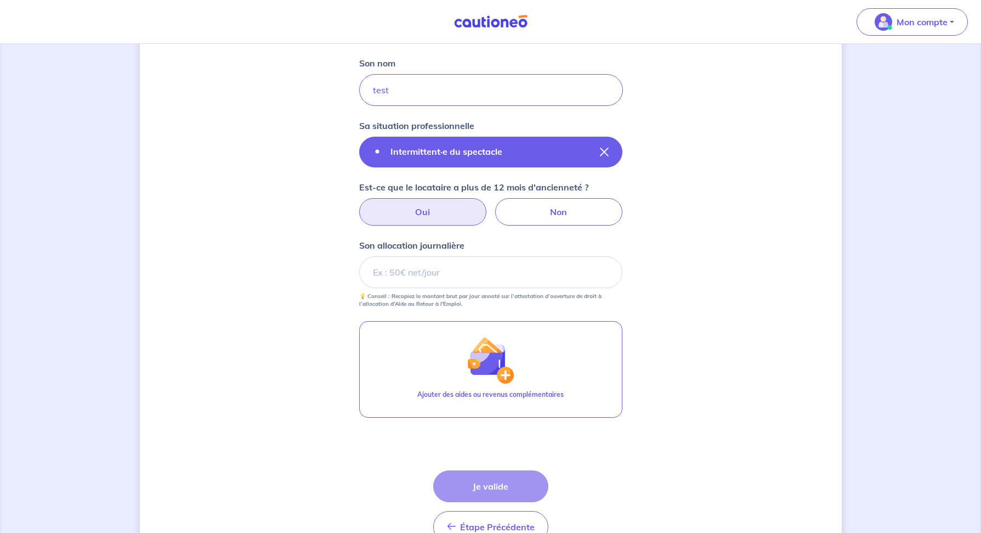
click at [443, 156] on p "Intermittent·e du spectacle" at bounding box center [446, 151] width 112 height 13
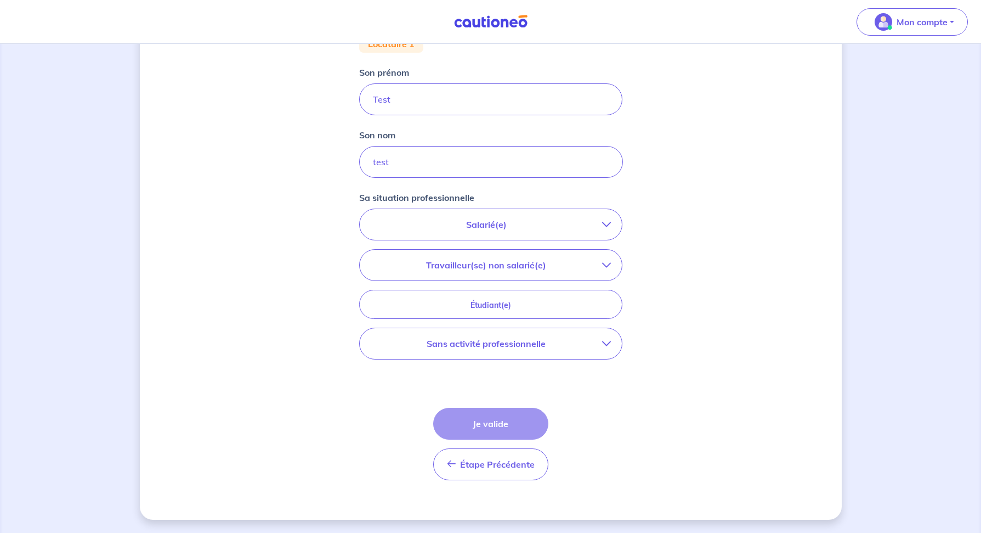
scroll to position [230, 0]
click at [518, 269] on p "Travailleur(se) non salarié(e)" at bounding box center [486, 264] width 231 height 13
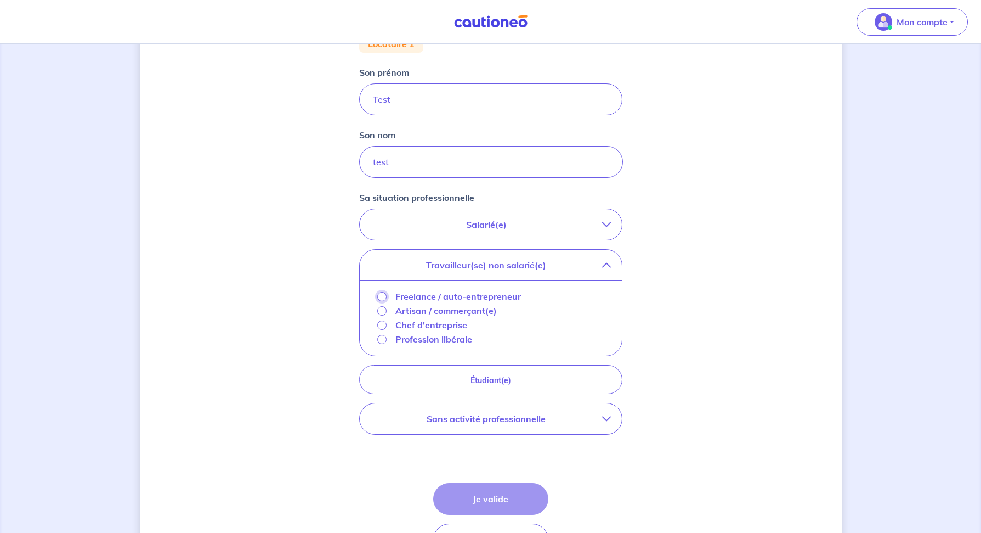
click at [379, 295] on input "Freelance / auto-entrepreneur" at bounding box center [381, 296] width 9 height 9
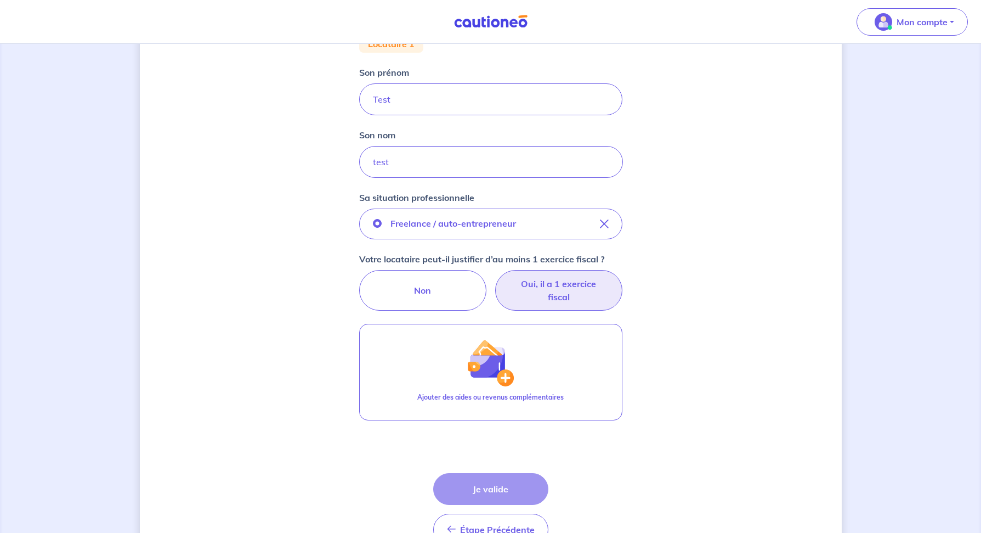
click at [581, 293] on label "Oui, il a 1 exercice fiscal" at bounding box center [558, 290] width 127 height 41
click at [494, 277] on input "Oui, il a 1 exercice fiscal" at bounding box center [490, 273] width 7 height 7
radio input "true"
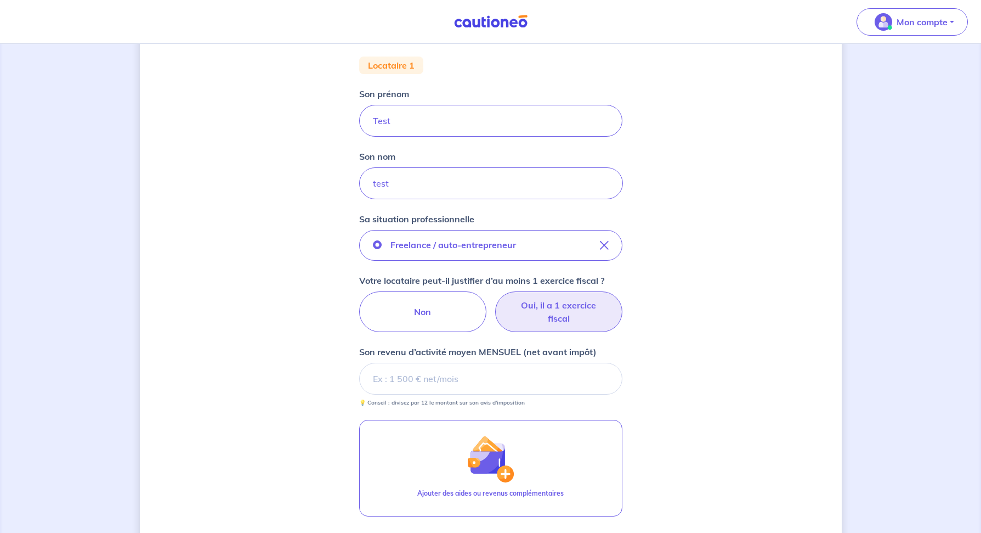
scroll to position [141, 0]
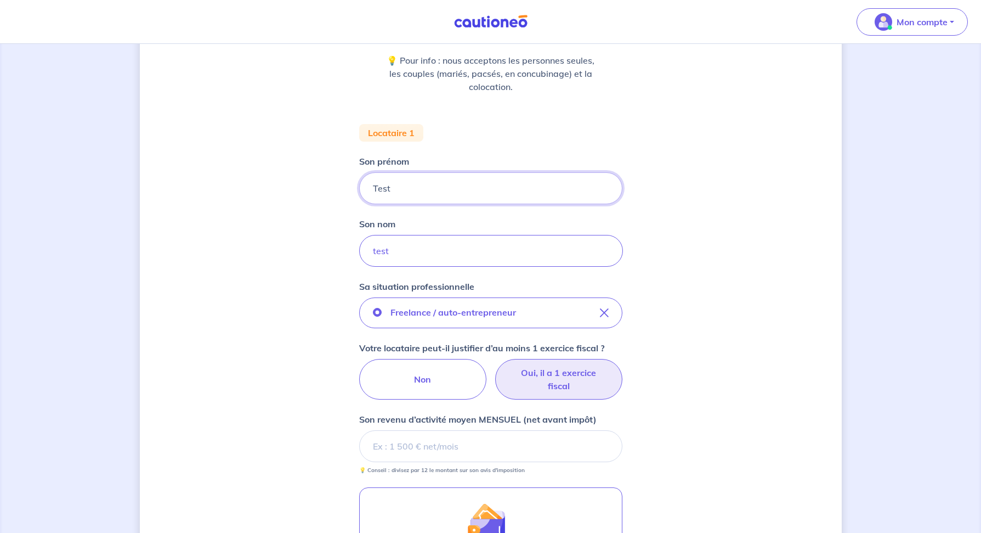
click at [437, 185] on input "Test" at bounding box center [490, 188] width 263 height 32
click at [437, 185] on input "Test" at bounding box center [491, 188] width 264 height 32
paste input "[PERSON_NAME]"
type input "[PERSON_NAME]"
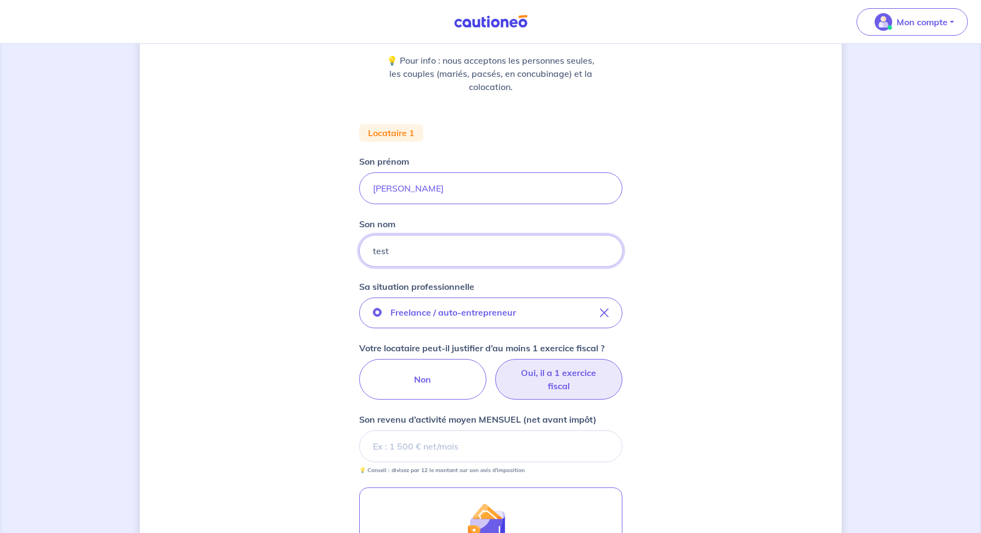
paste input "BAHLOULI"
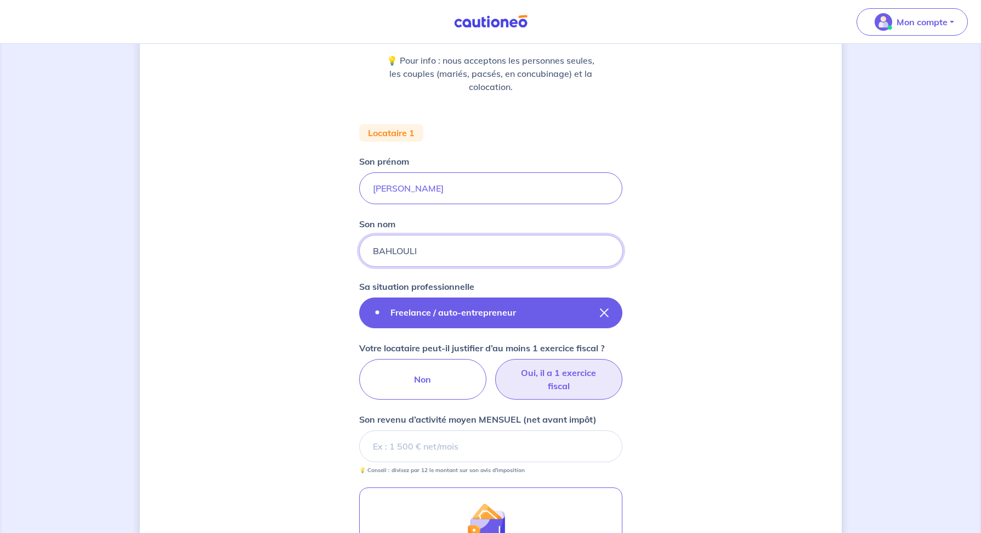
type input "BAHLOULI"
click at [602, 314] on icon "button" at bounding box center [604, 312] width 9 height 9
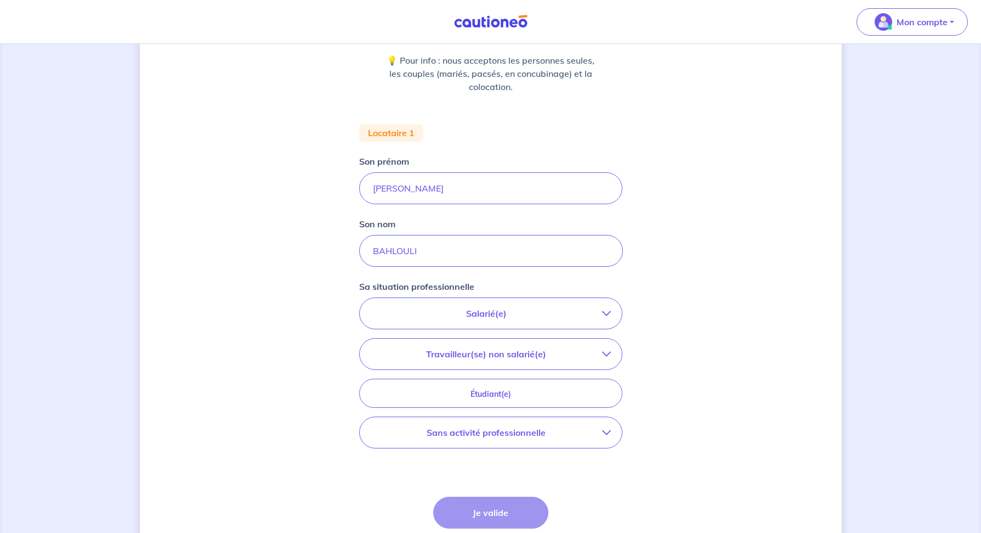
click at [527, 312] on p "Salarié(e)" at bounding box center [486, 313] width 231 height 13
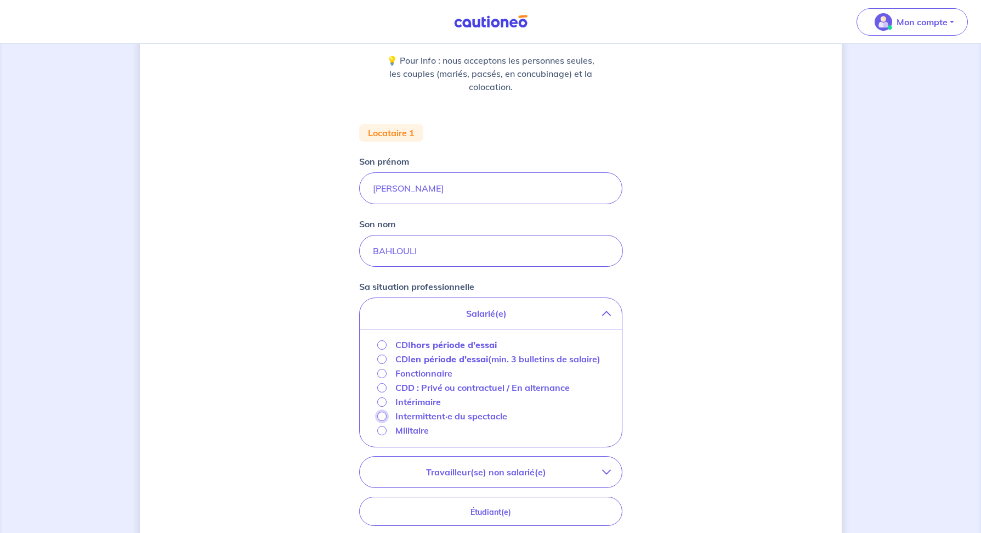
click at [383, 421] on input "Intermittent·e du spectacle" at bounding box center [381, 415] width 9 height 9
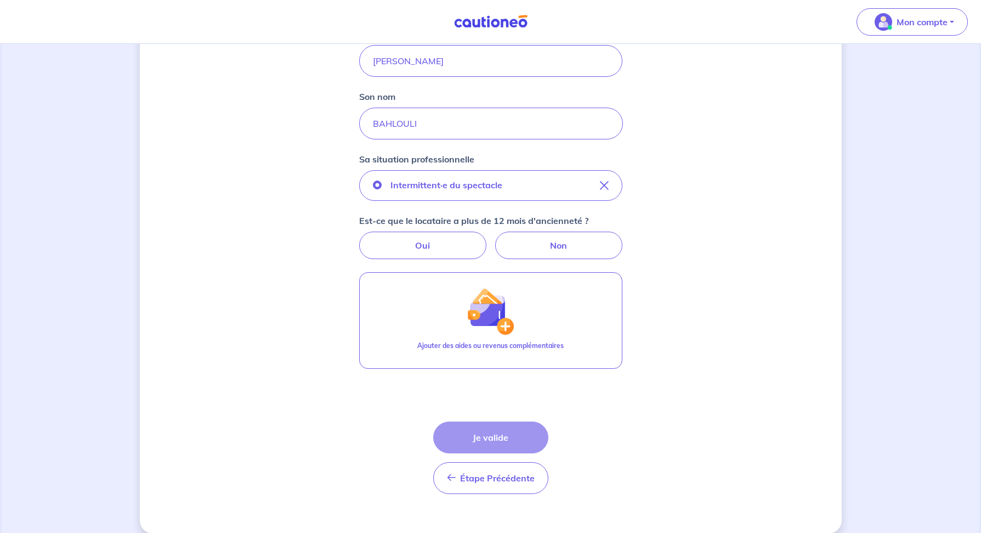
scroll to position [271, 0]
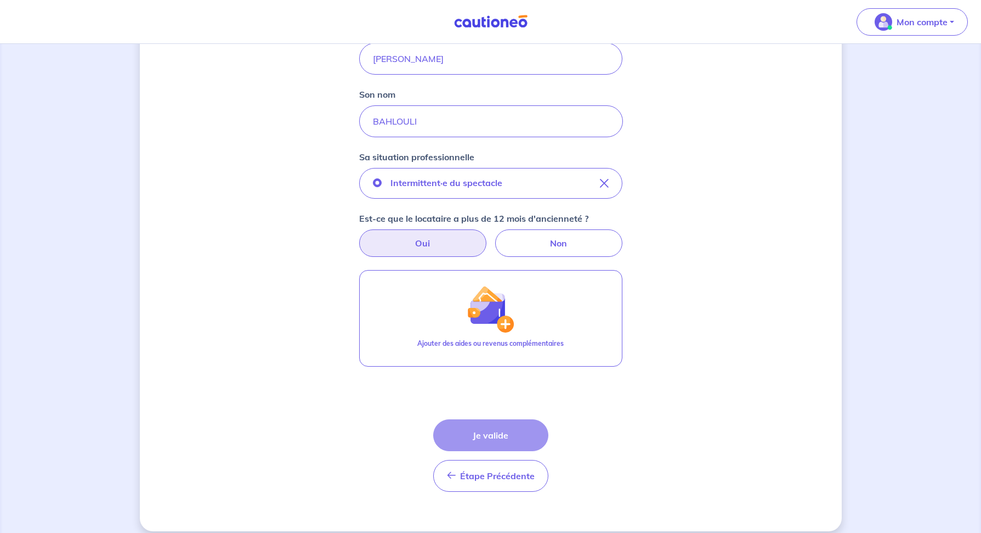
click at [404, 241] on label "Oui" at bounding box center [422, 242] width 127 height 27
click at [487, 236] on input "Oui" at bounding box center [490, 232] width 7 height 7
radio input "true"
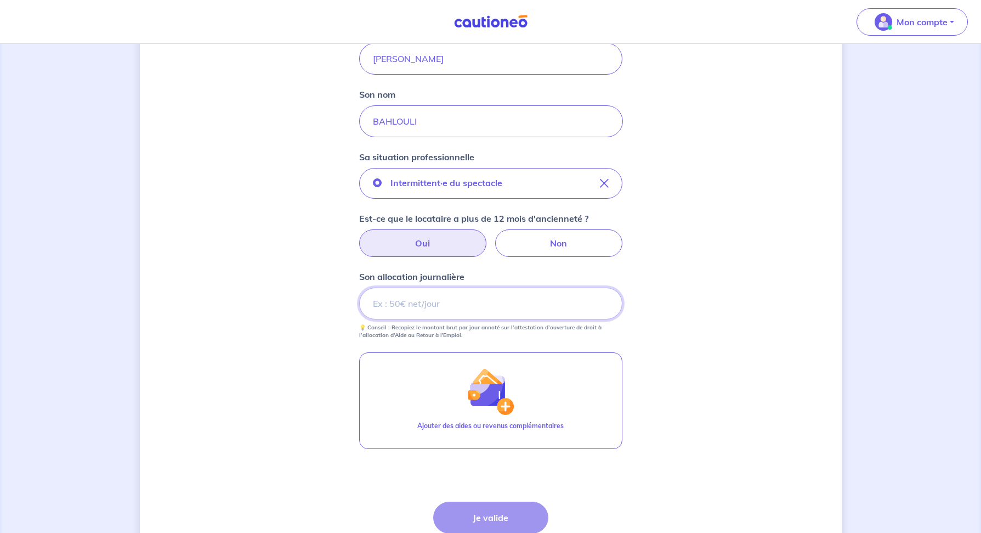
click at [430, 308] on input "Son allocation journalière" at bounding box center [490, 303] width 263 height 32
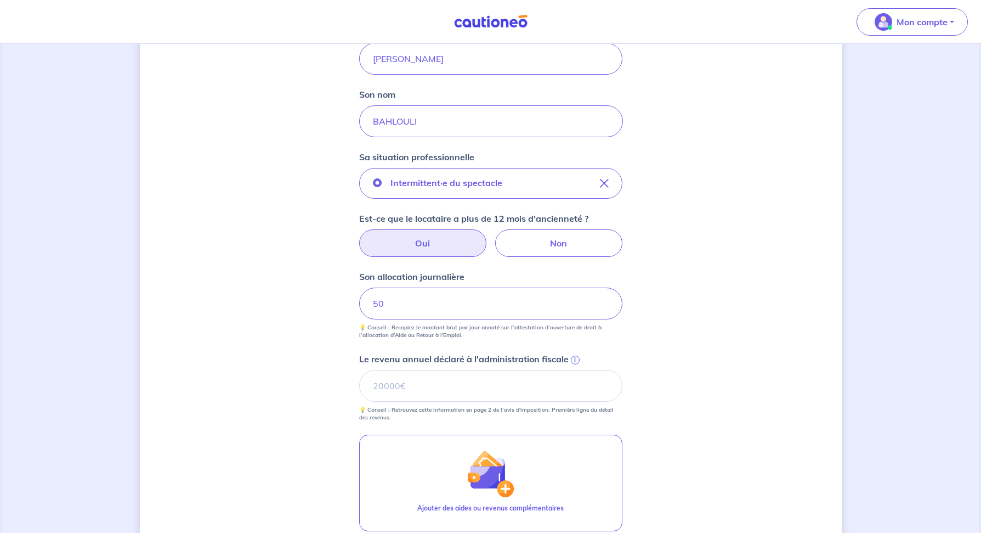
click at [553, 401] on small "💡 Conseil : Retrouvez cette information en page 2 de l’avis d'imposition. Premi…" at bounding box center [490, 411] width 263 height 20
click at [576, 360] on span "i" at bounding box center [575, 359] width 9 height 9
click at [576, 370] on input "Le revenu annuel déclaré à l'administration fiscale i" at bounding box center [490, 386] width 263 height 32
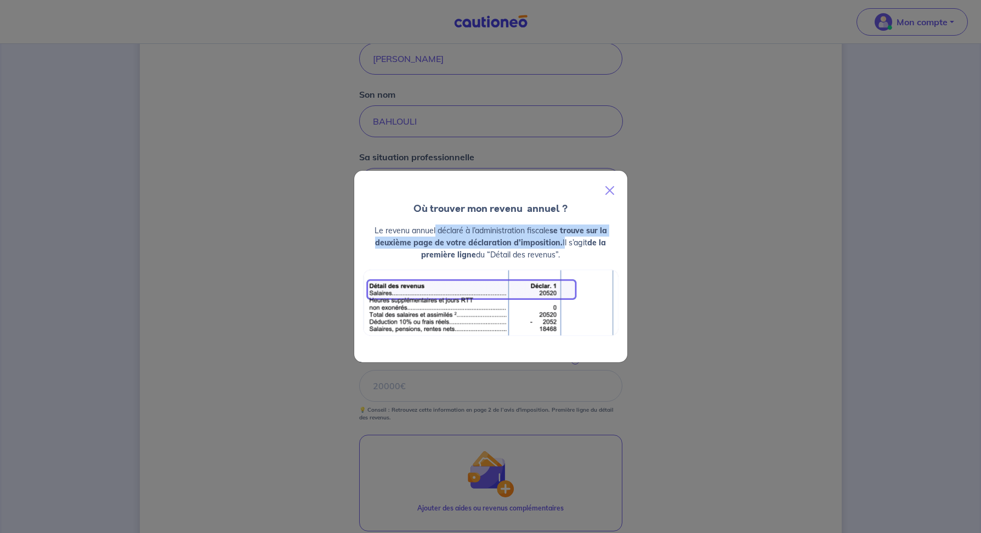
drag, startPoint x: 433, startPoint y: 228, endPoint x: 559, endPoint y: 244, distance: 127.7
click at [559, 244] on p "Le revenu annuel déclaré à l’administration fiscale se trouve sur la deuxième p…" at bounding box center [491, 242] width 256 height 36
click at [609, 189] on button "Close" at bounding box center [610, 190] width 26 height 31
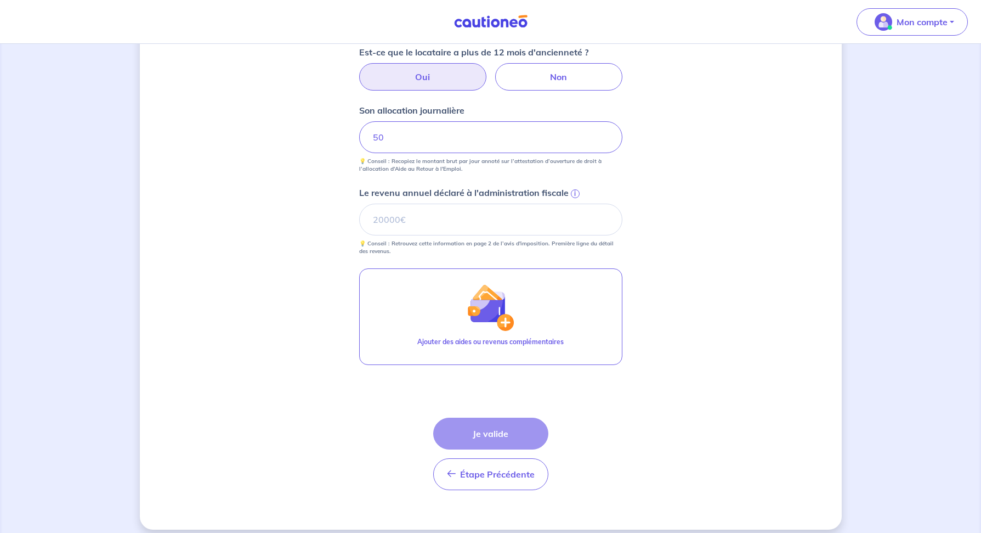
scroll to position [438, 0]
click at [575, 192] on span "i" at bounding box center [575, 193] width 9 height 9
click at [575, 203] on input "Le revenu annuel déclaré à l'administration fiscale i" at bounding box center [490, 219] width 263 height 32
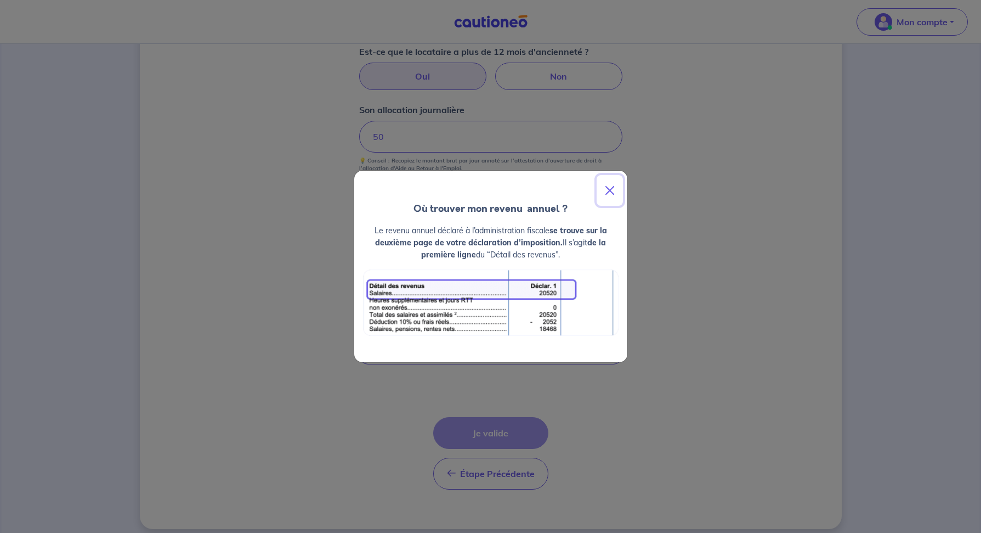
click at [607, 186] on button "Close" at bounding box center [610, 190] width 26 height 31
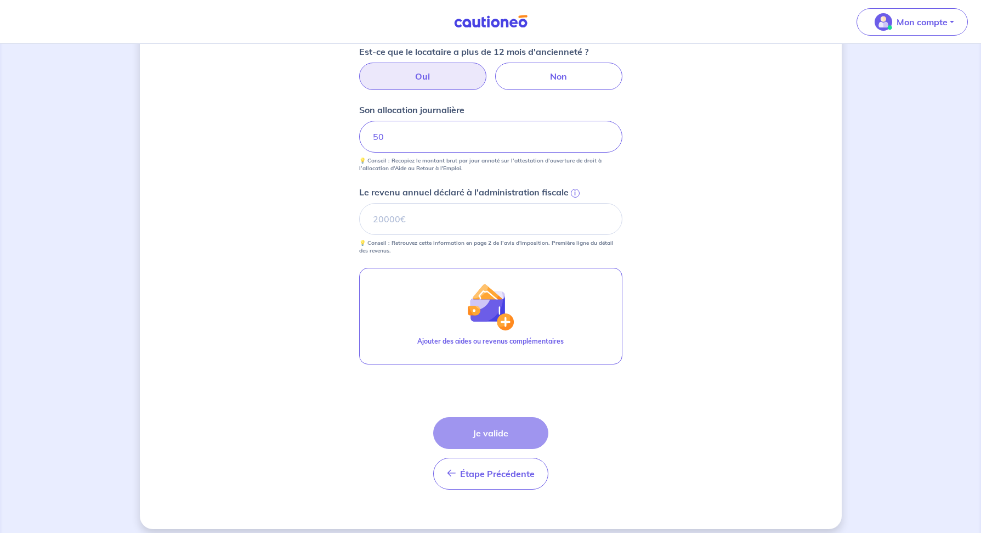
click at [574, 192] on span "i" at bounding box center [575, 193] width 9 height 9
click at [574, 203] on input "Le revenu annuel déclaré à l'administration fiscale i" at bounding box center [490, 219] width 263 height 32
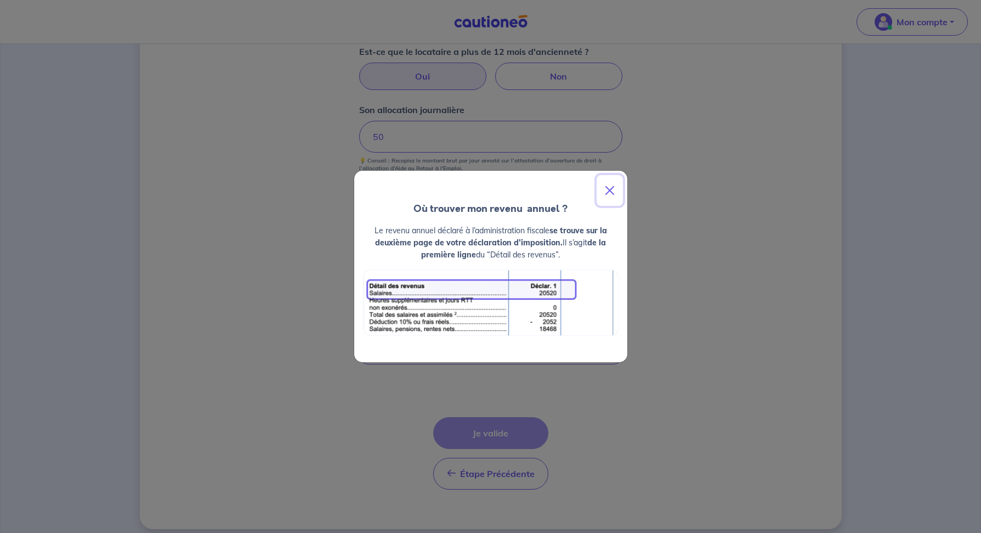
click at [609, 187] on button "Close" at bounding box center [610, 190] width 26 height 31
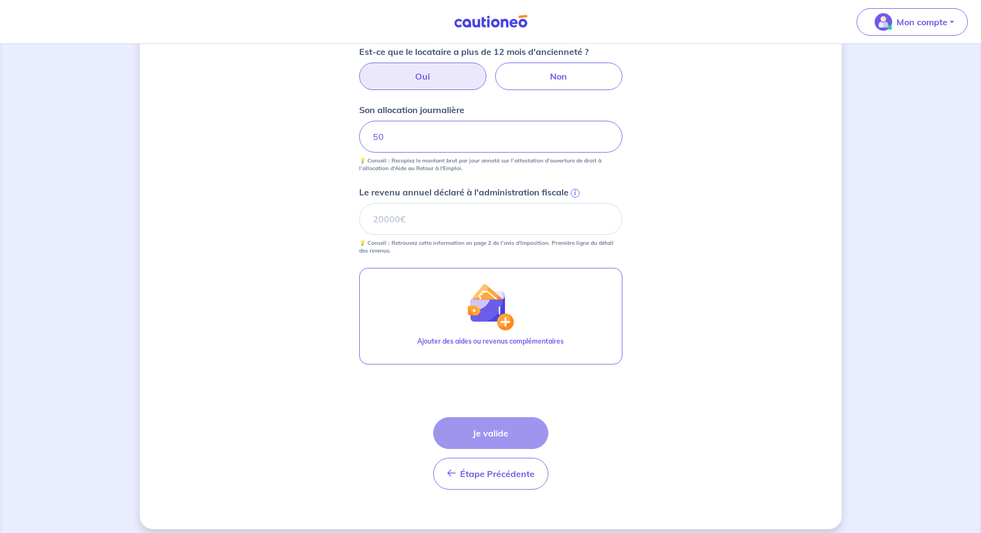
click at [575, 191] on span "i" at bounding box center [575, 193] width 9 height 9
click at [575, 203] on input "Le revenu annuel déclaré à l'administration fiscale i" at bounding box center [490, 219] width 263 height 32
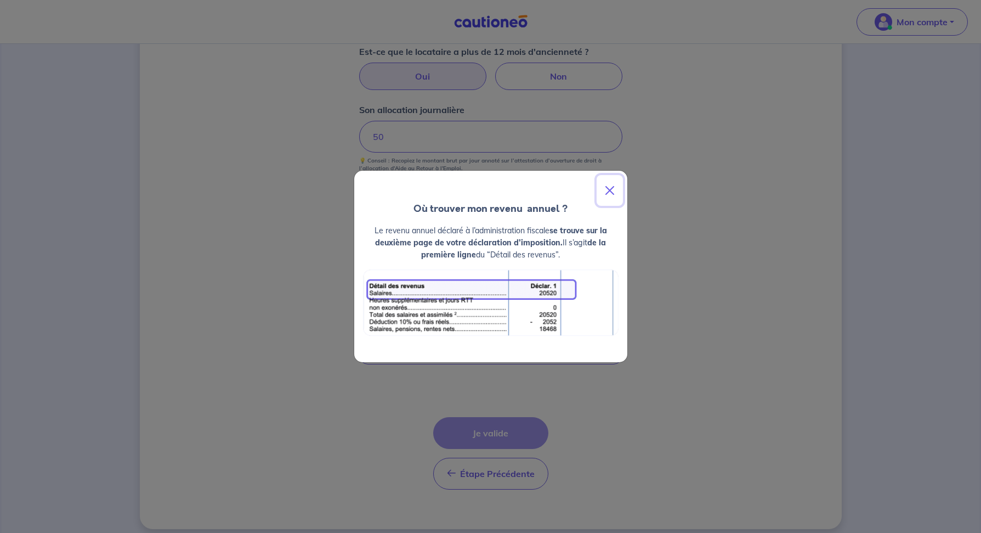
click at [607, 188] on button "Close" at bounding box center [610, 190] width 26 height 31
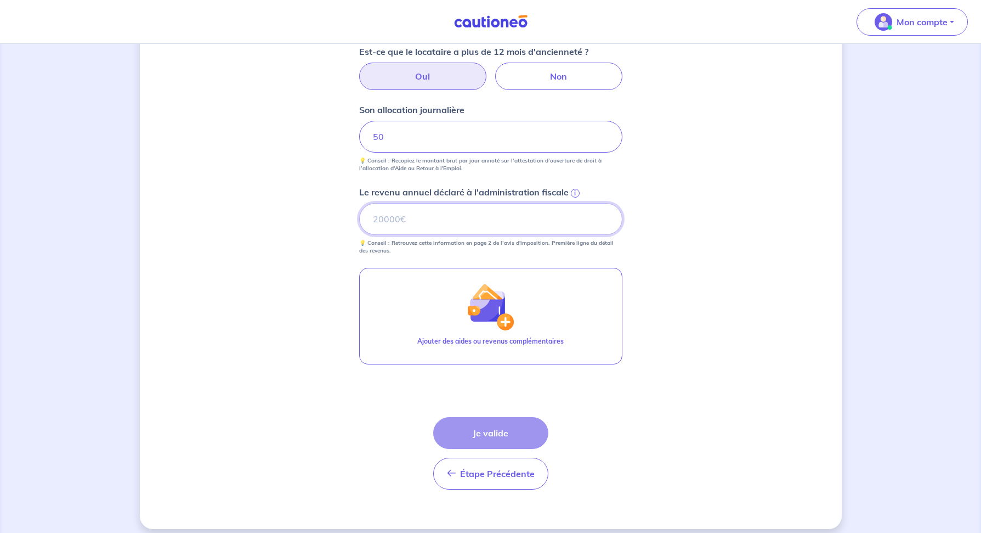
click at [505, 227] on input "Le revenu annuel déclaré à l'administration fiscale i" at bounding box center [490, 219] width 263 height 32
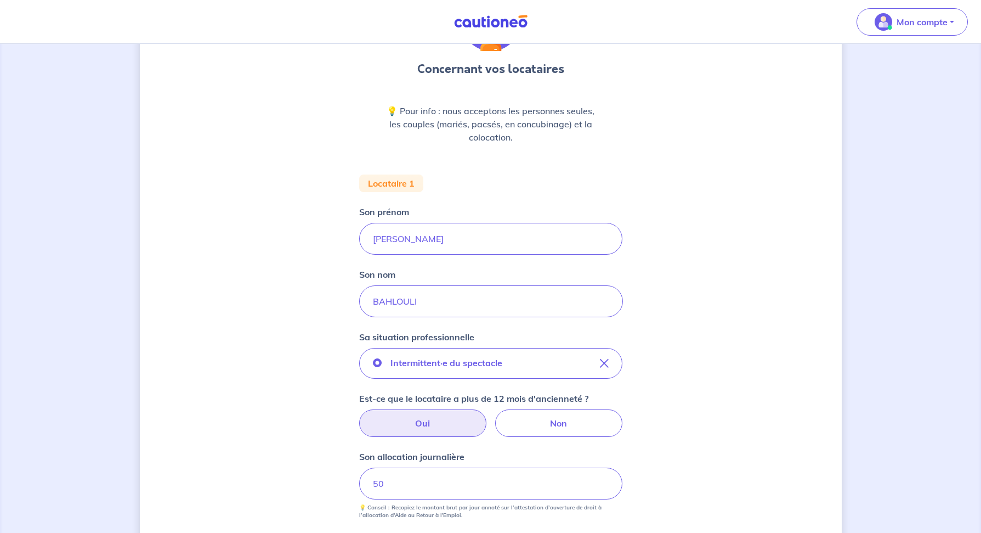
scroll to position [83, 0]
